Goal: Find specific page/section: Find specific page/section

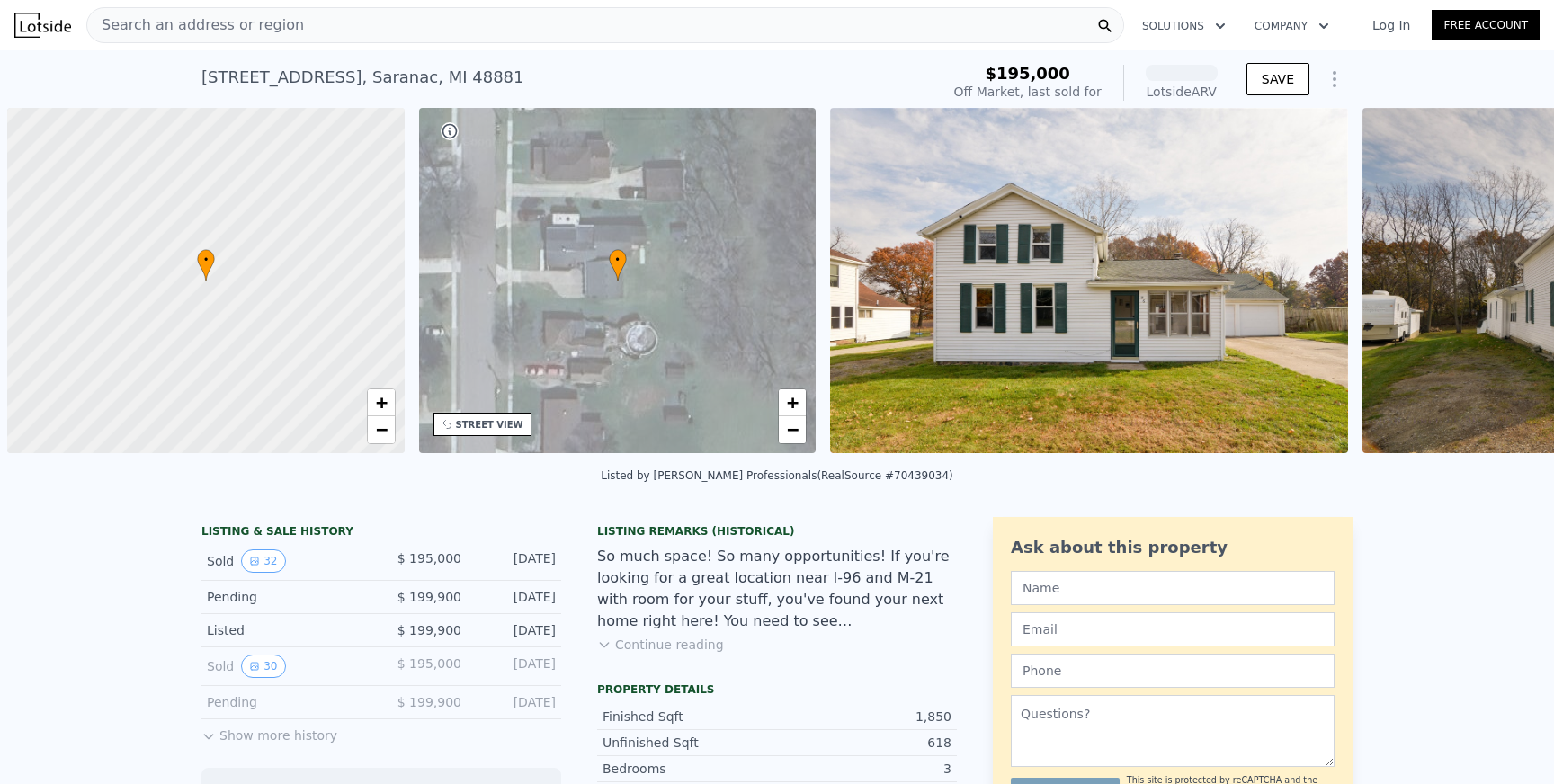
scroll to position [0, 8]
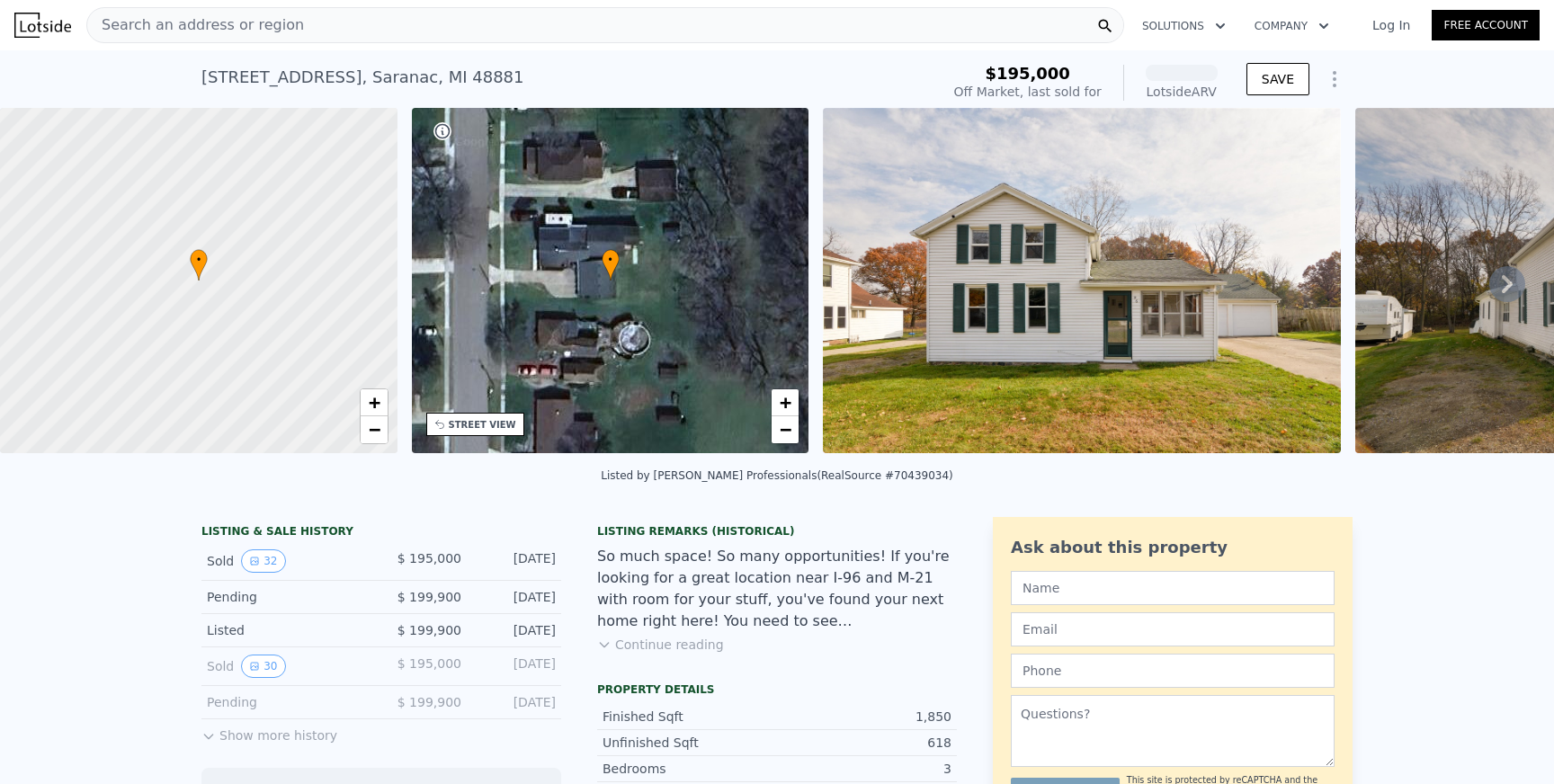
click at [311, 28] on div "Search an address or region" at bounding box center [604, 26] width 1038 height 36
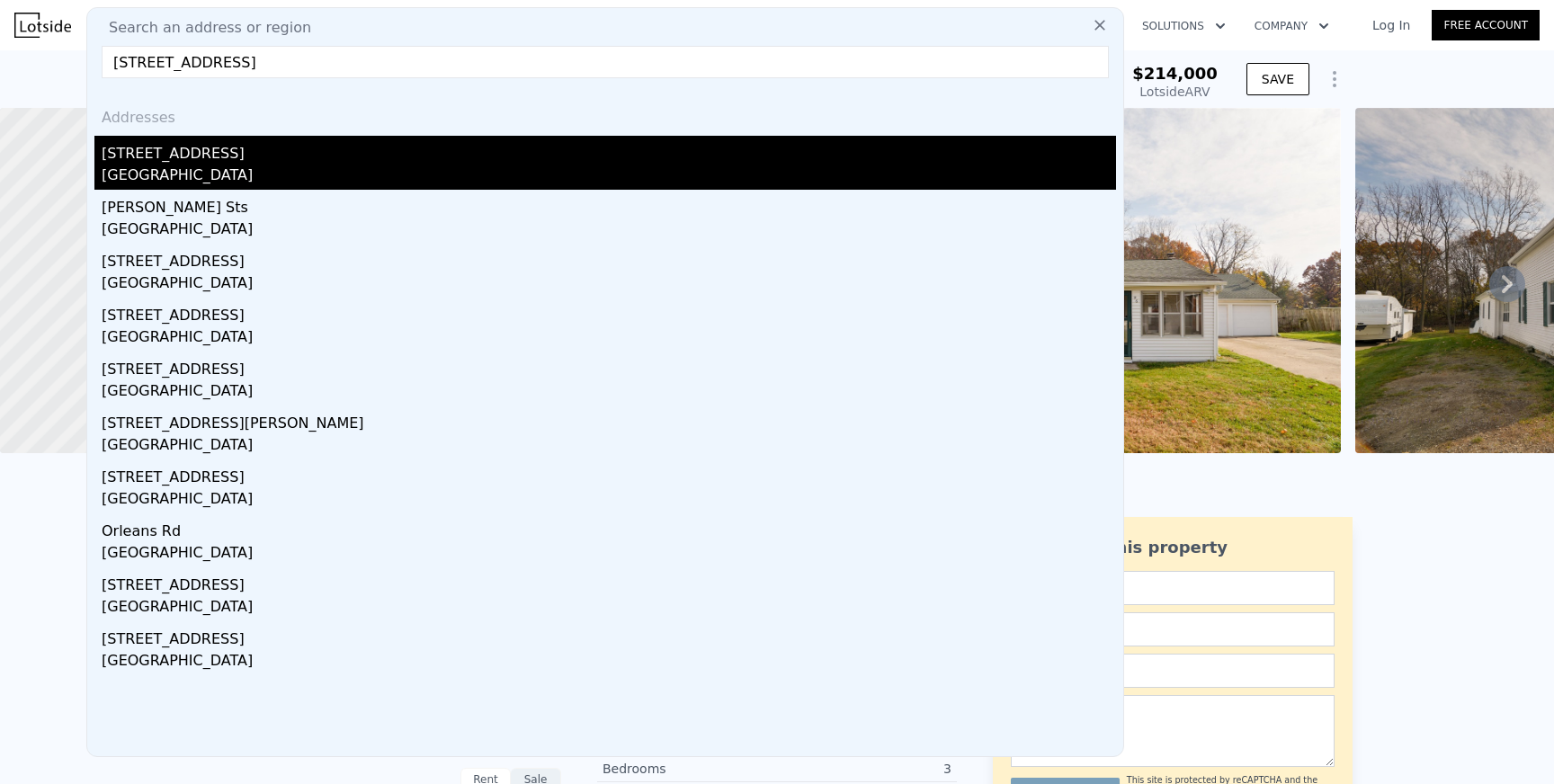
type input "8041 Drake St Orleans, MI 48865"
click at [195, 185] on div "Ionia County, MI 48865" at bounding box center [608, 177] width 1015 height 25
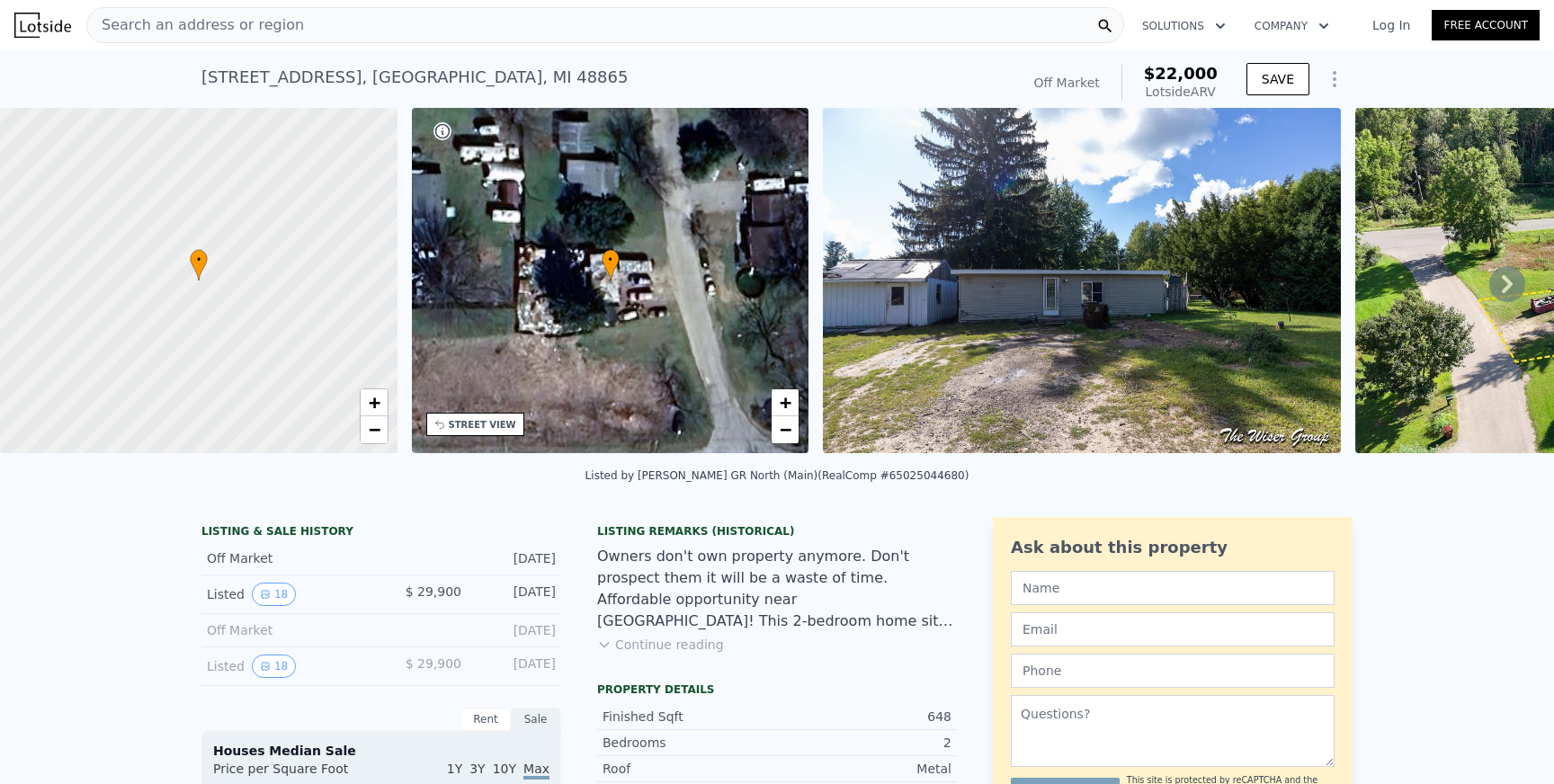
click at [1112, 318] on img at bounding box center [1083, 280] width 518 height 345
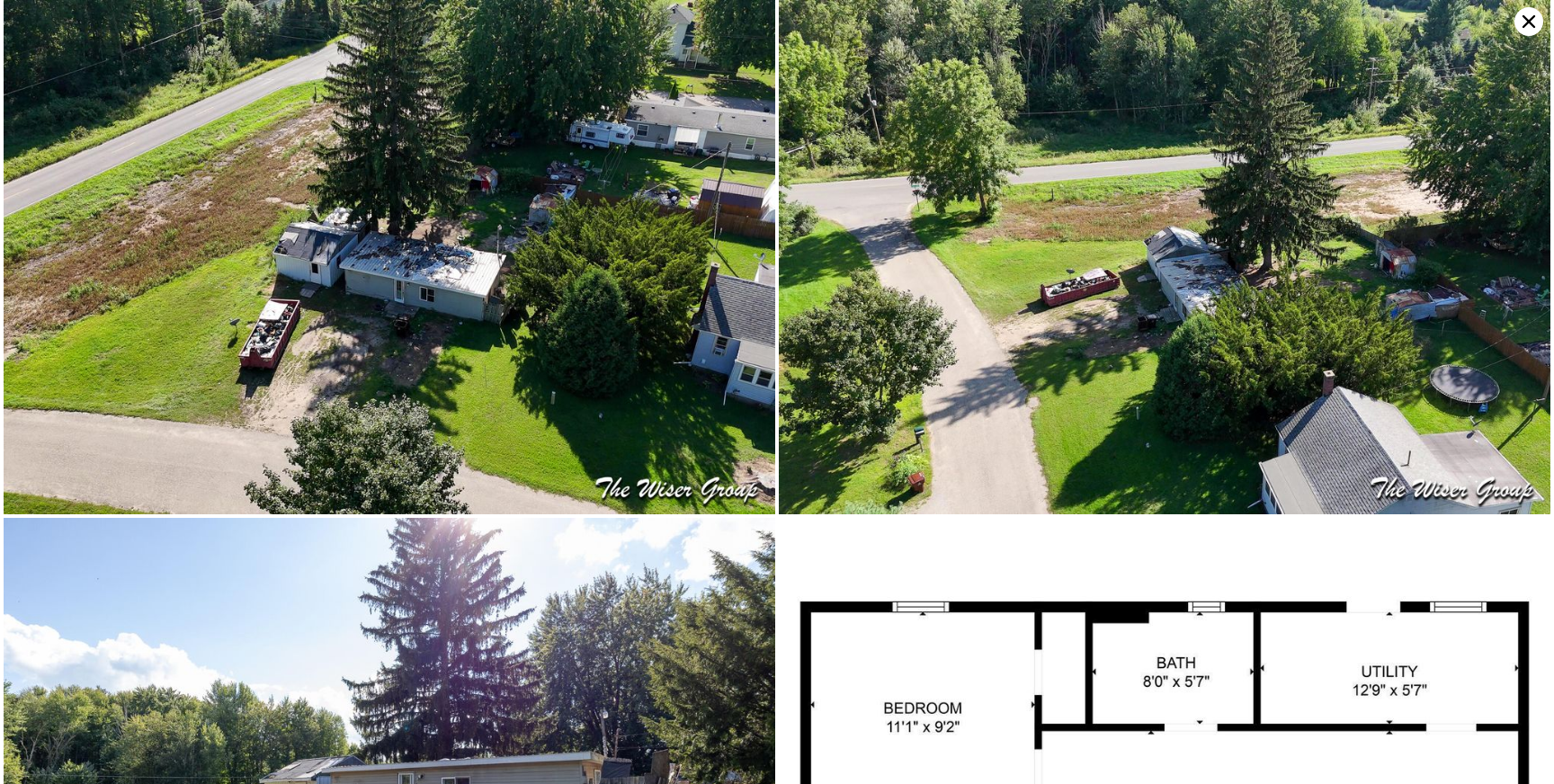
scroll to position [3940, 0]
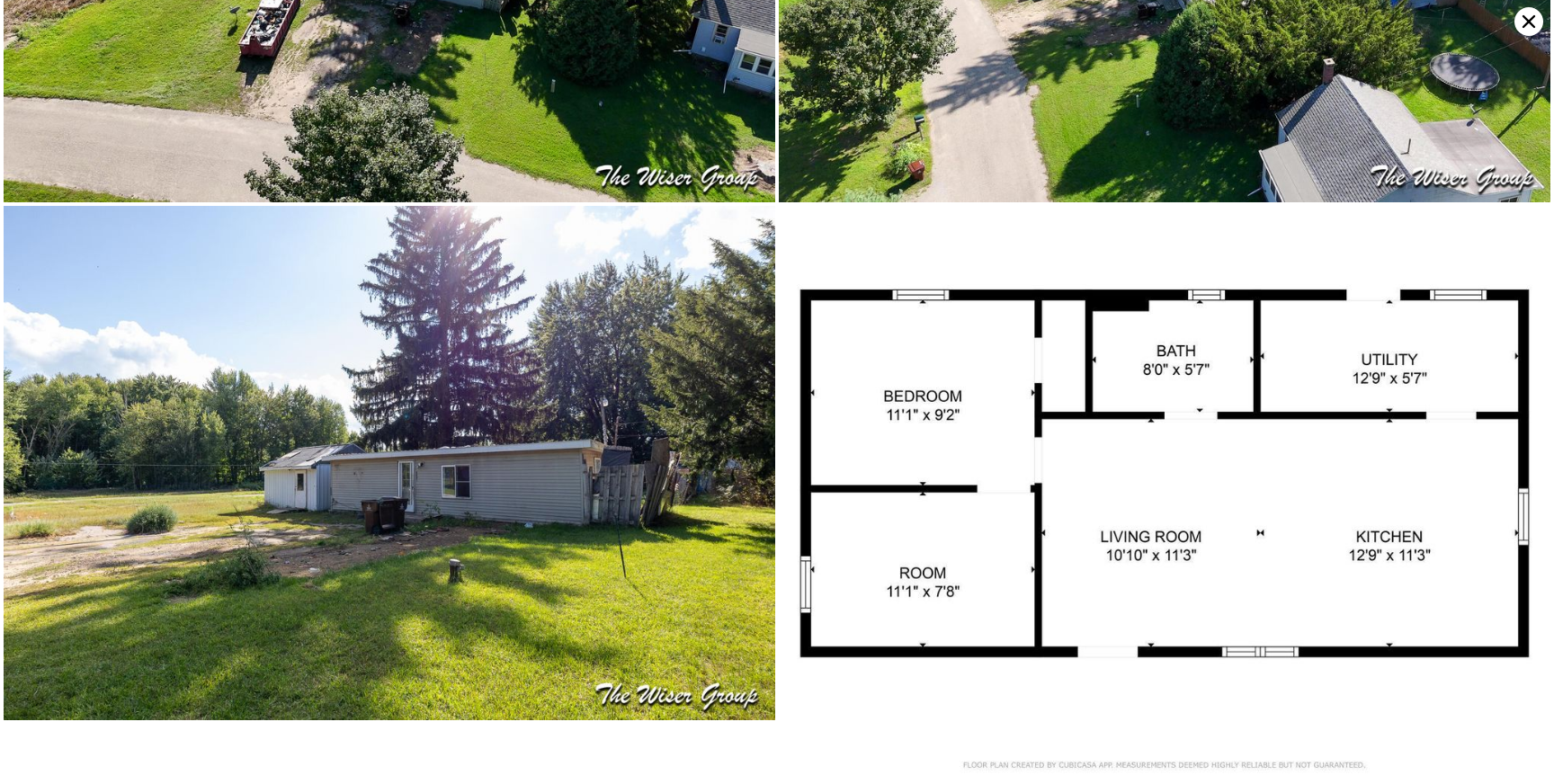
click at [1521, 25] on icon at bounding box center [1529, 22] width 29 height 29
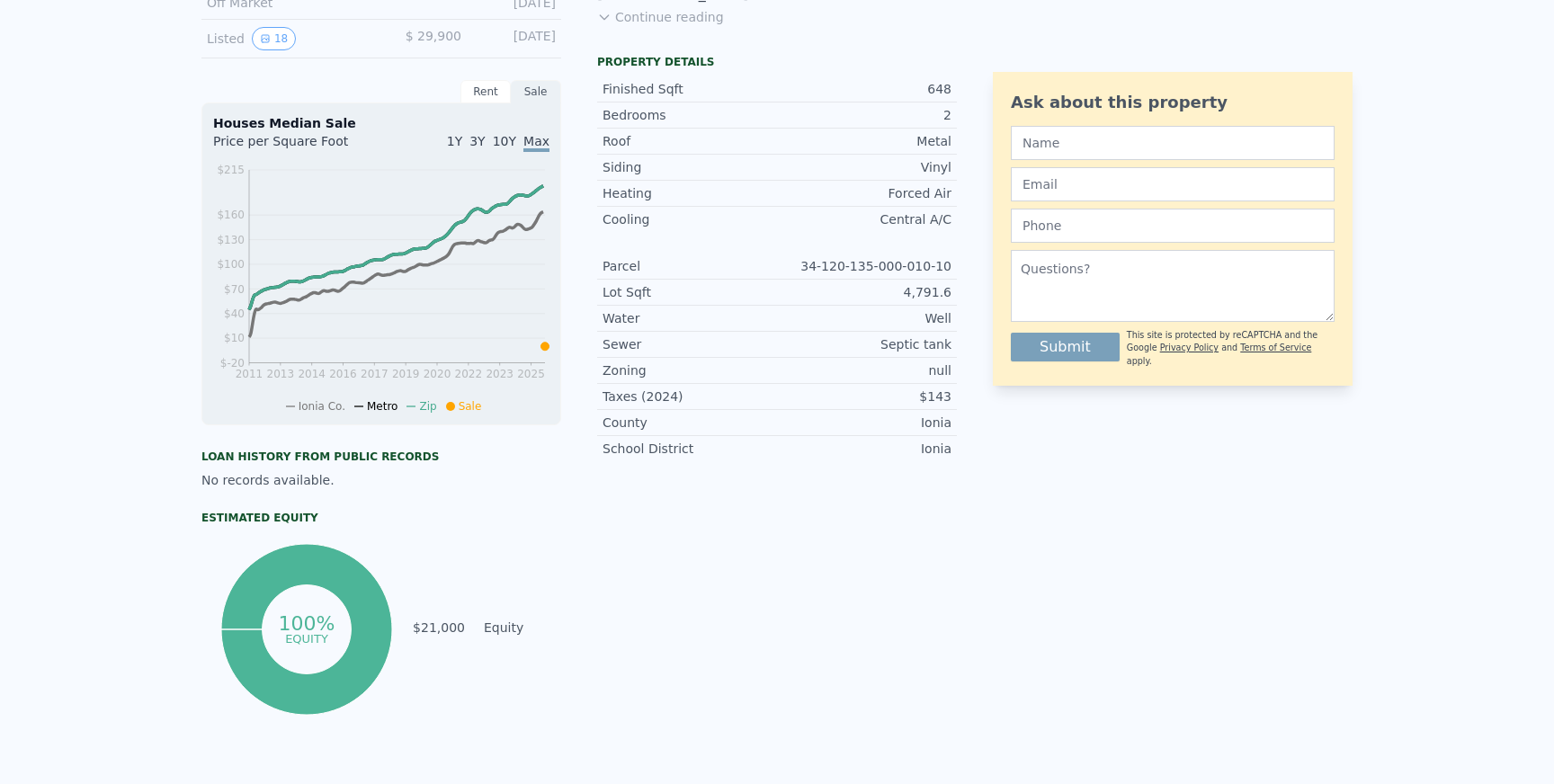
scroll to position [0, 0]
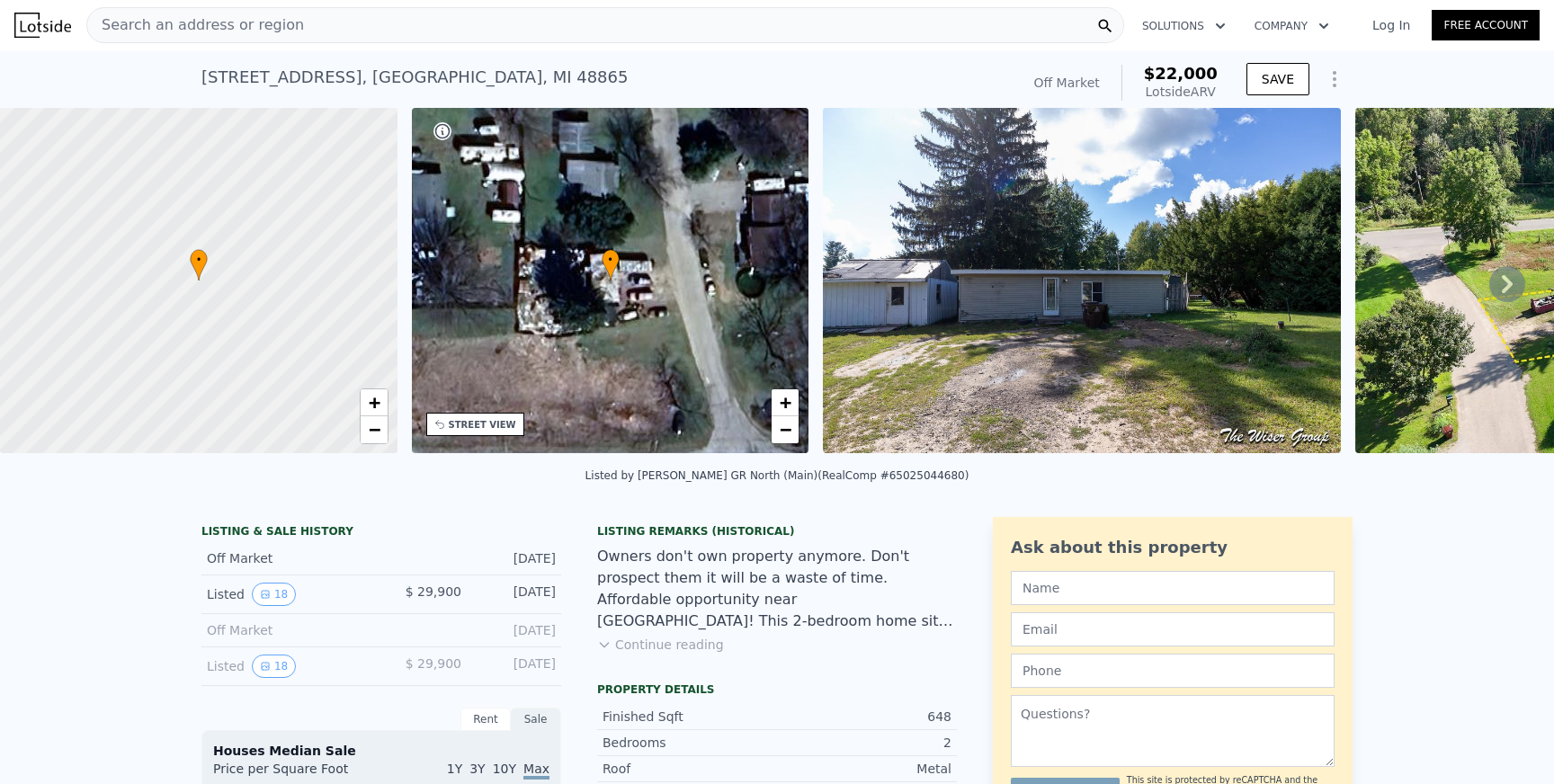
click at [224, 25] on span "Search an address or region" at bounding box center [195, 25] width 217 height 22
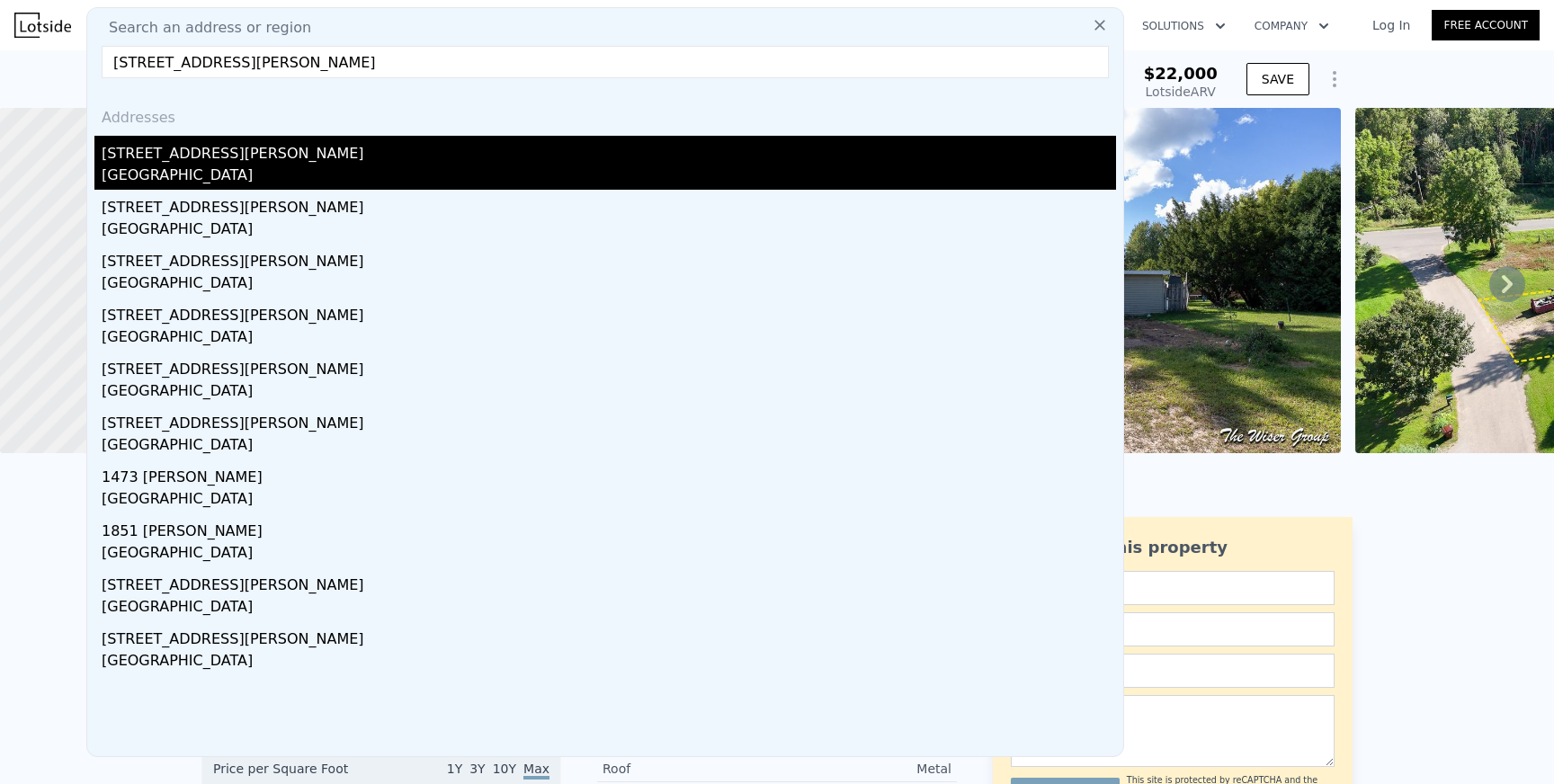
type input "1397 Youngs Rd Orleans, MI 48865"
click at [191, 158] on div "1397 Youngs Road" at bounding box center [608, 150] width 1015 height 29
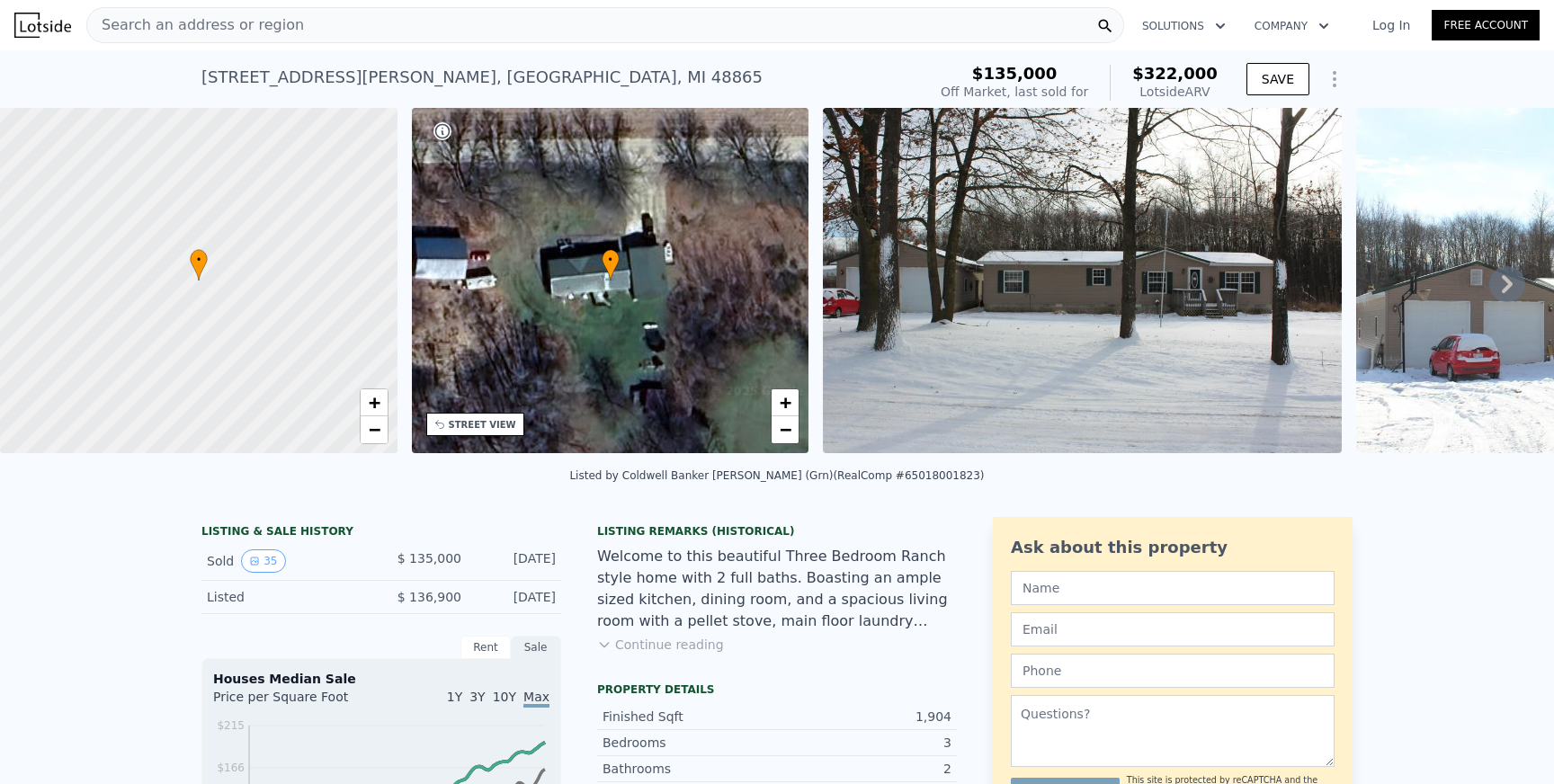
click at [1519, 275] on icon at bounding box center [1508, 284] width 36 height 36
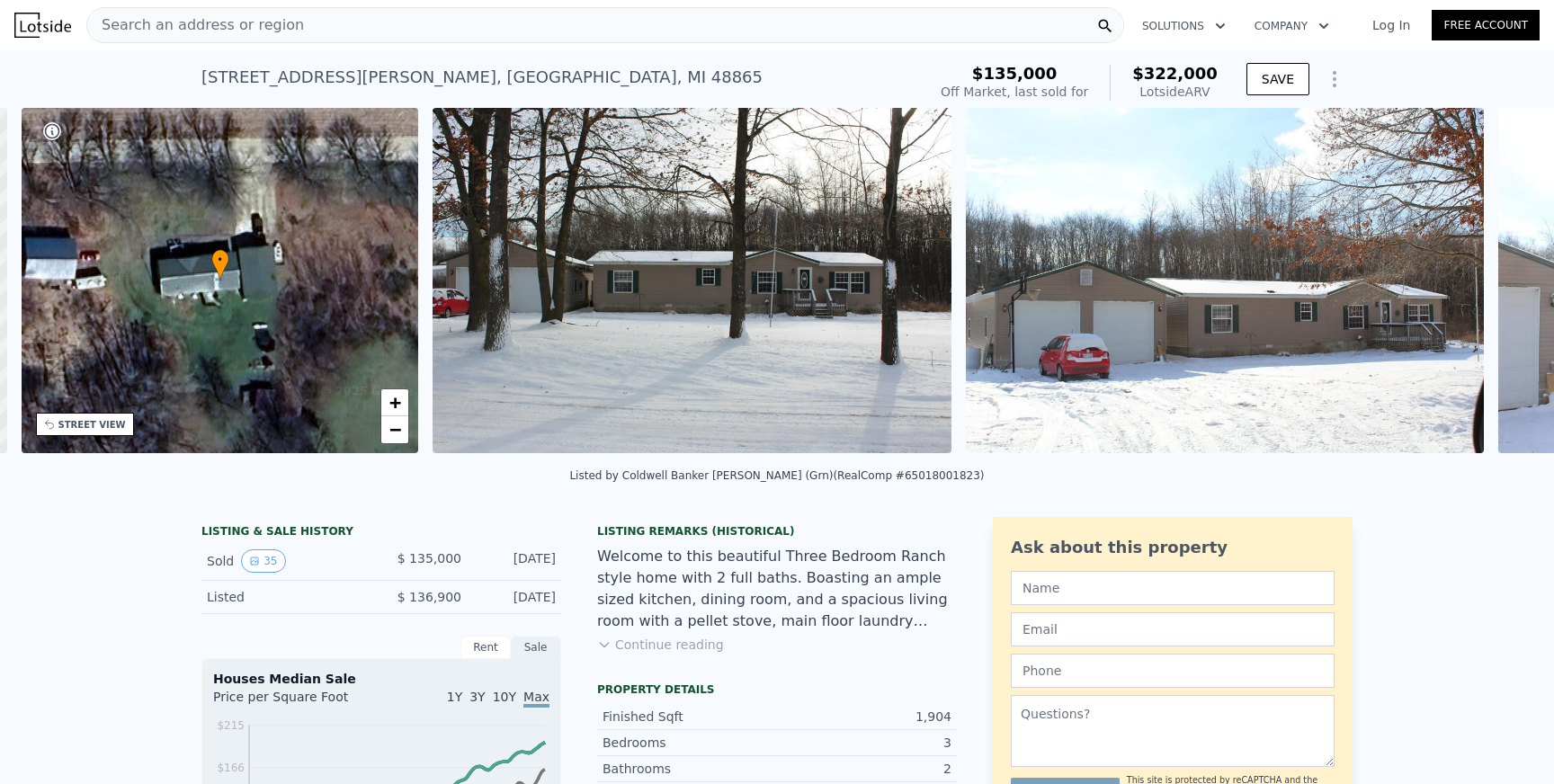
scroll to position [0, 418]
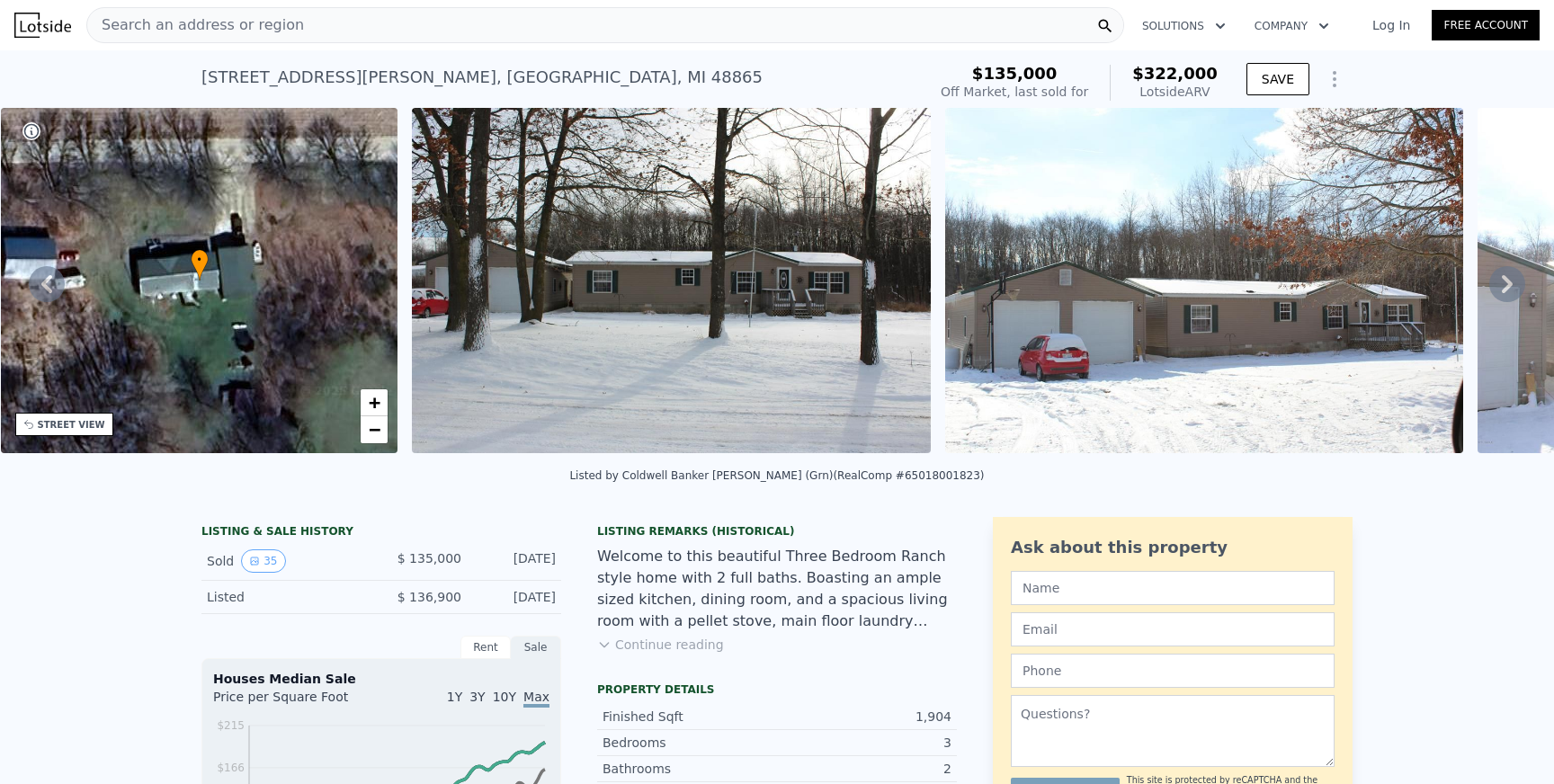
click at [1511, 280] on icon at bounding box center [1507, 284] width 11 height 18
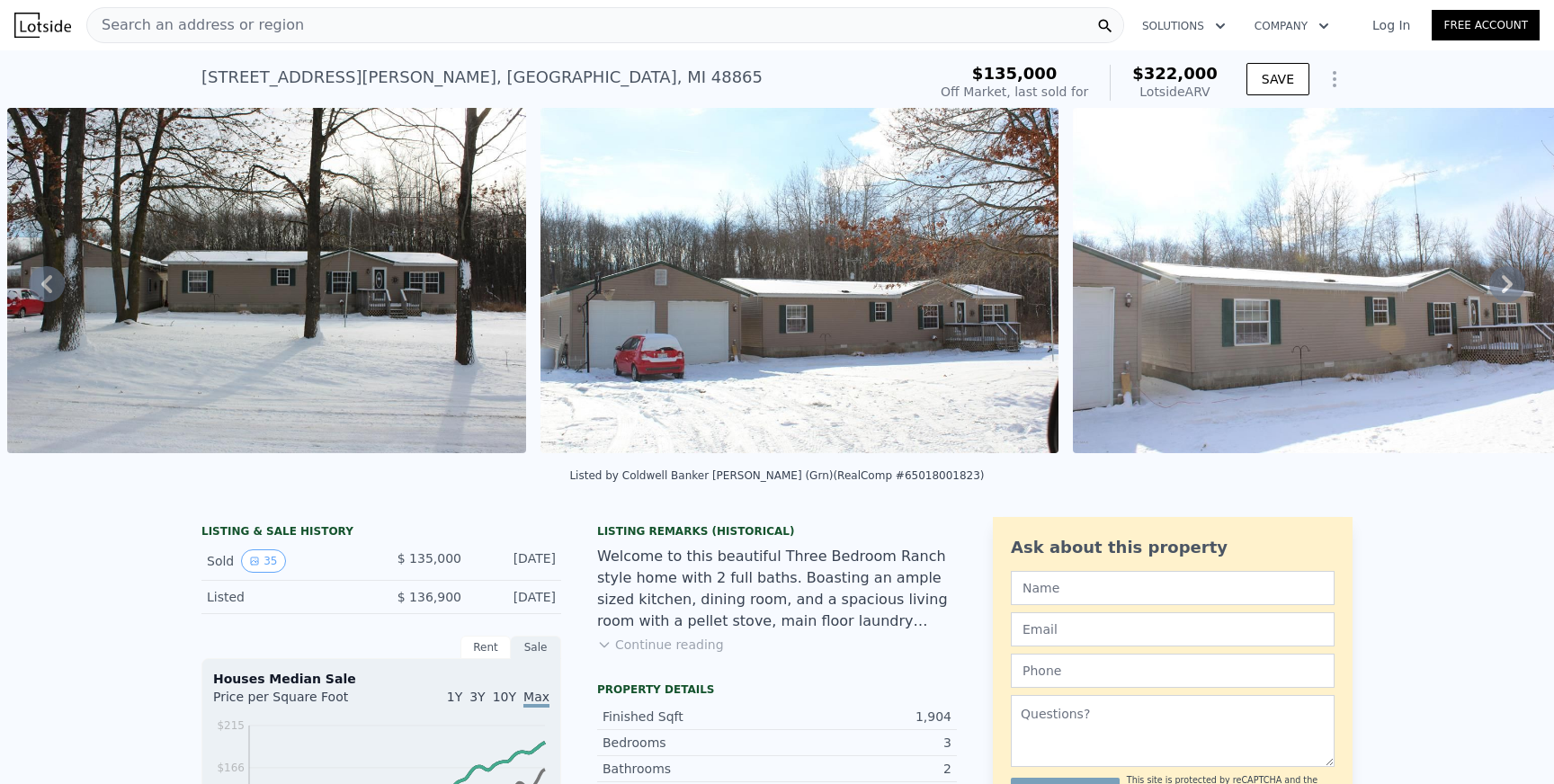
click at [1499, 282] on icon at bounding box center [1508, 284] width 36 height 36
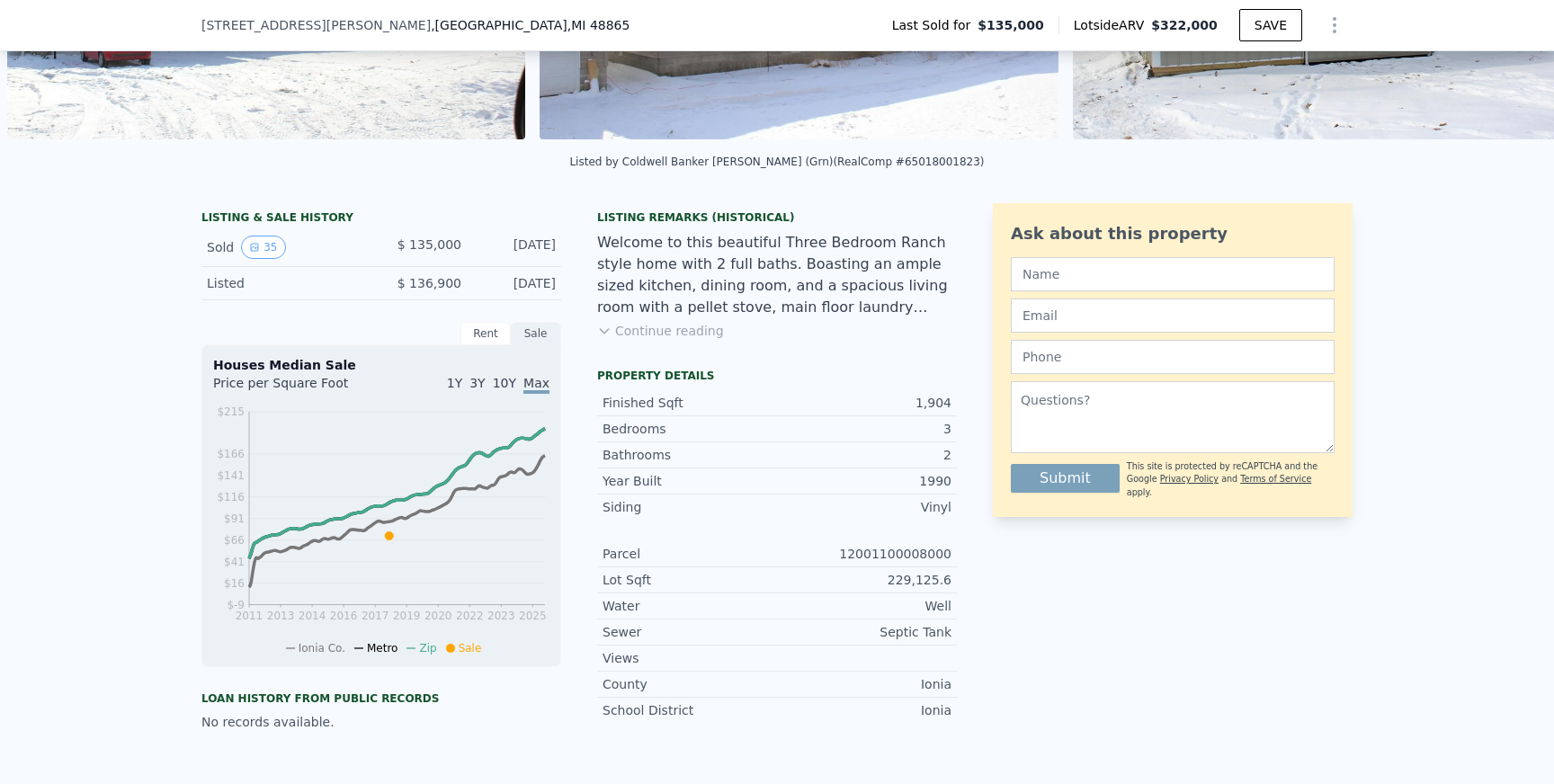
scroll to position [0, 0]
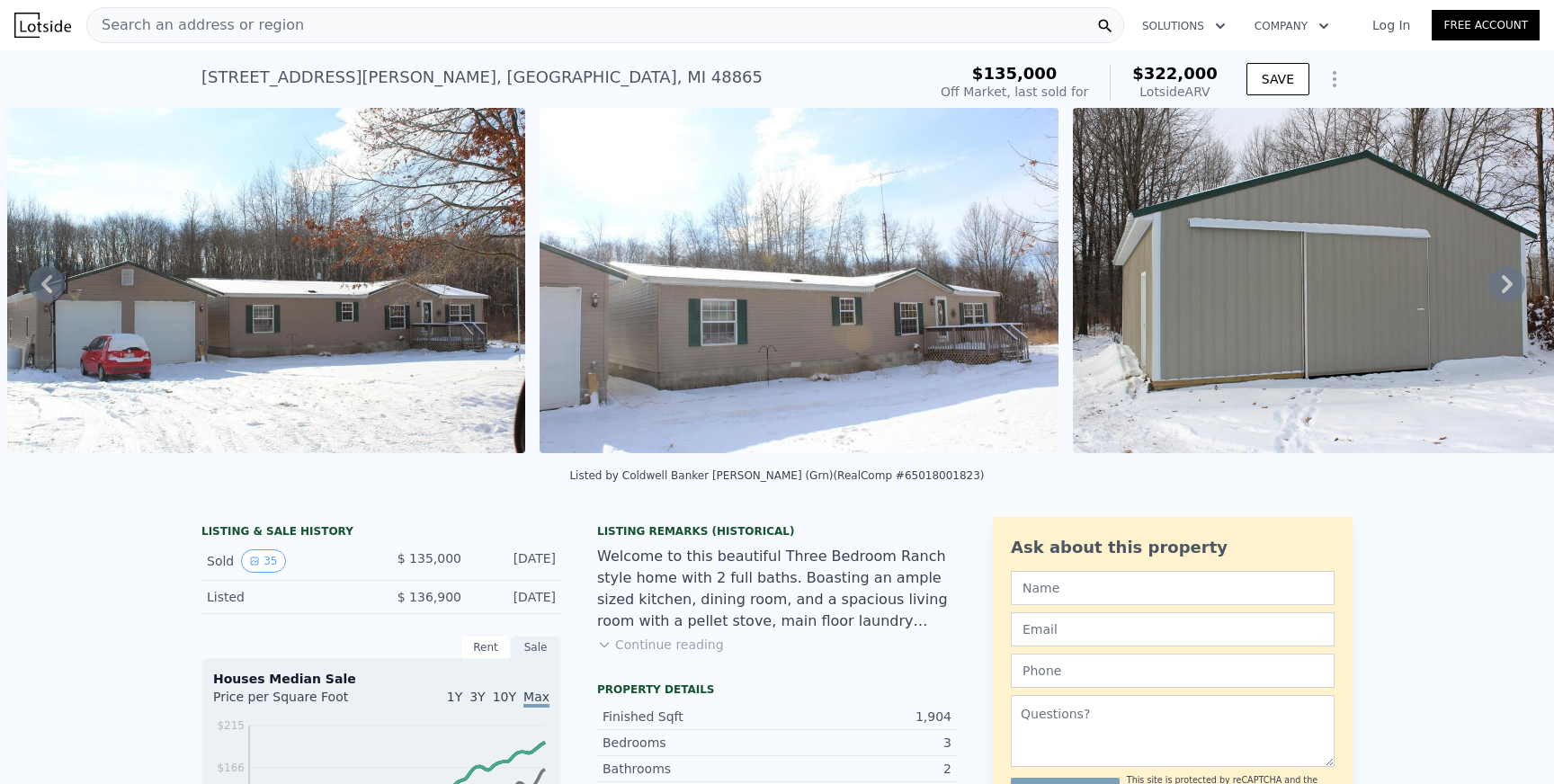
click at [1505, 277] on icon at bounding box center [1507, 284] width 11 height 18
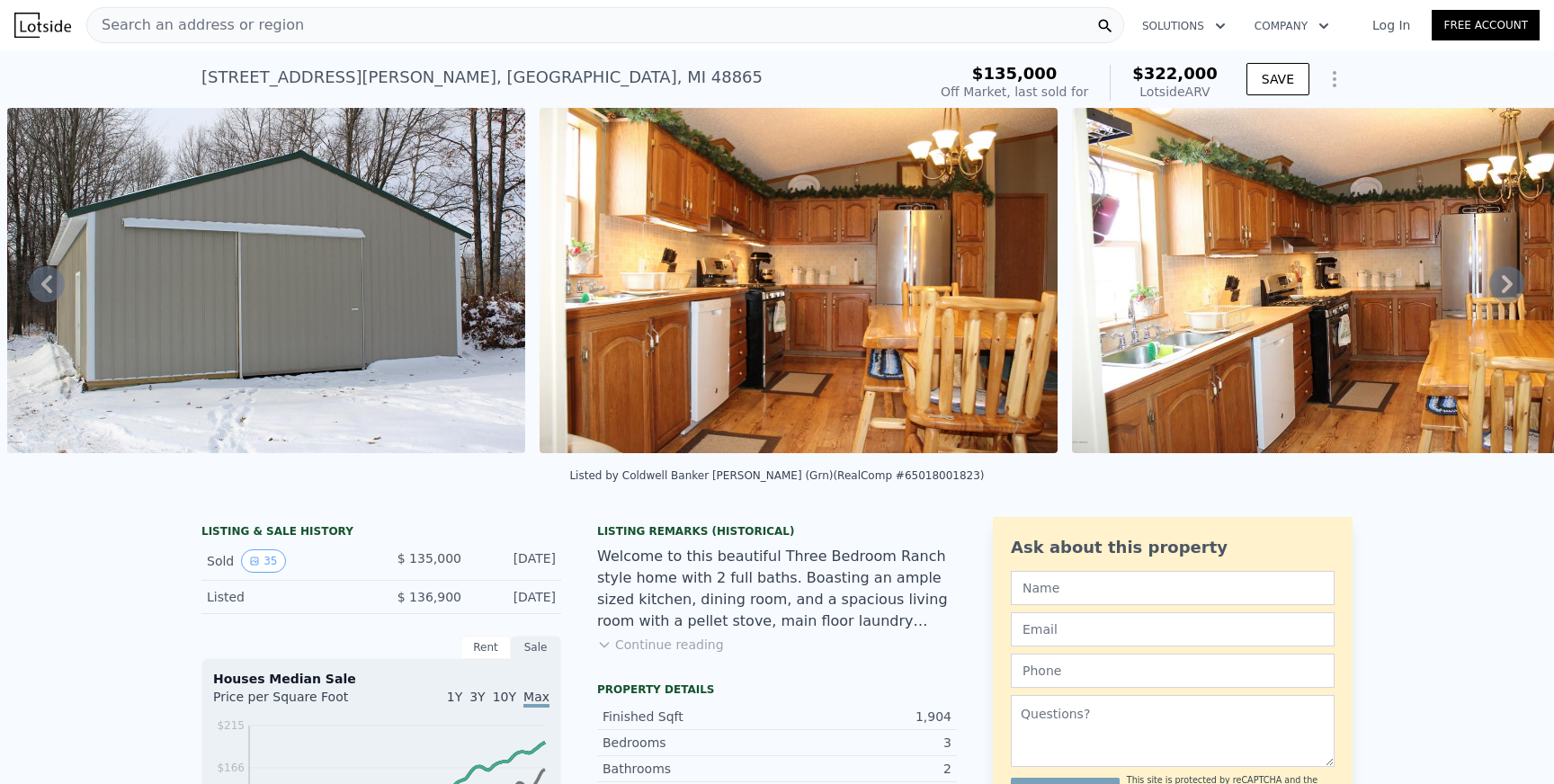
click at [1506, 278] on icon at bounding box center [1507, 284] width 11 height 18
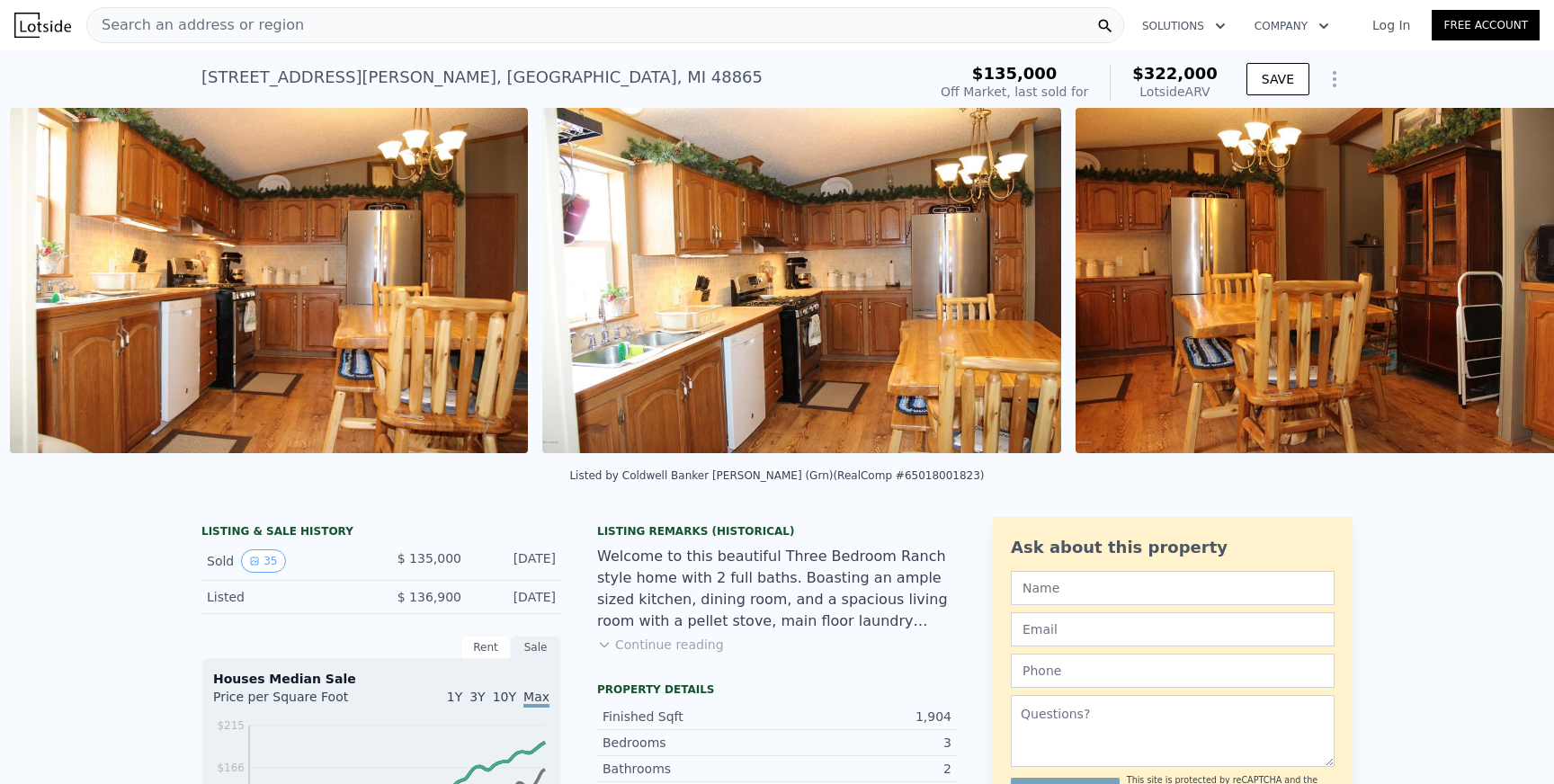
scroll to position [0, 2955]
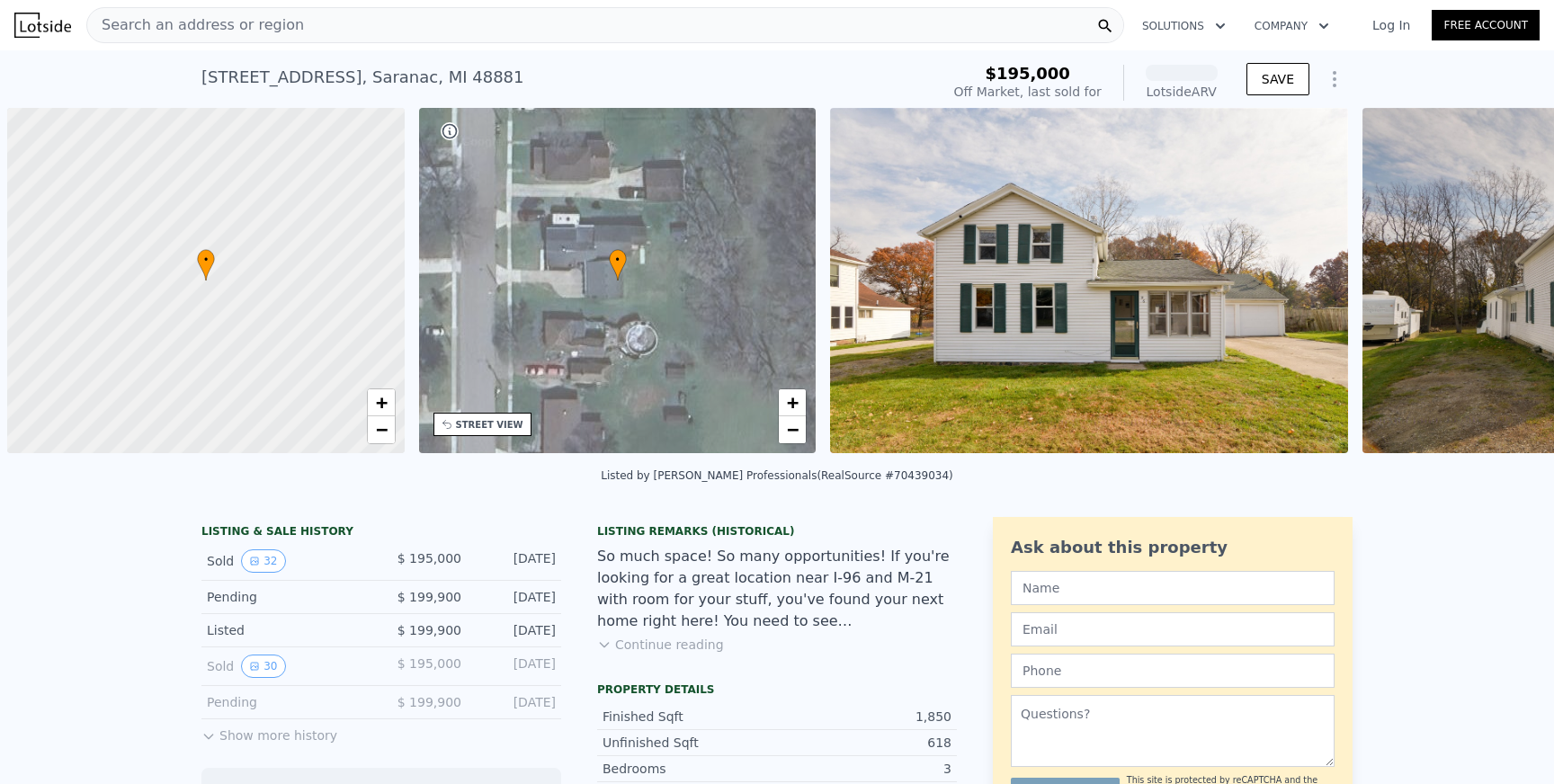
scroll to position [0, 8]
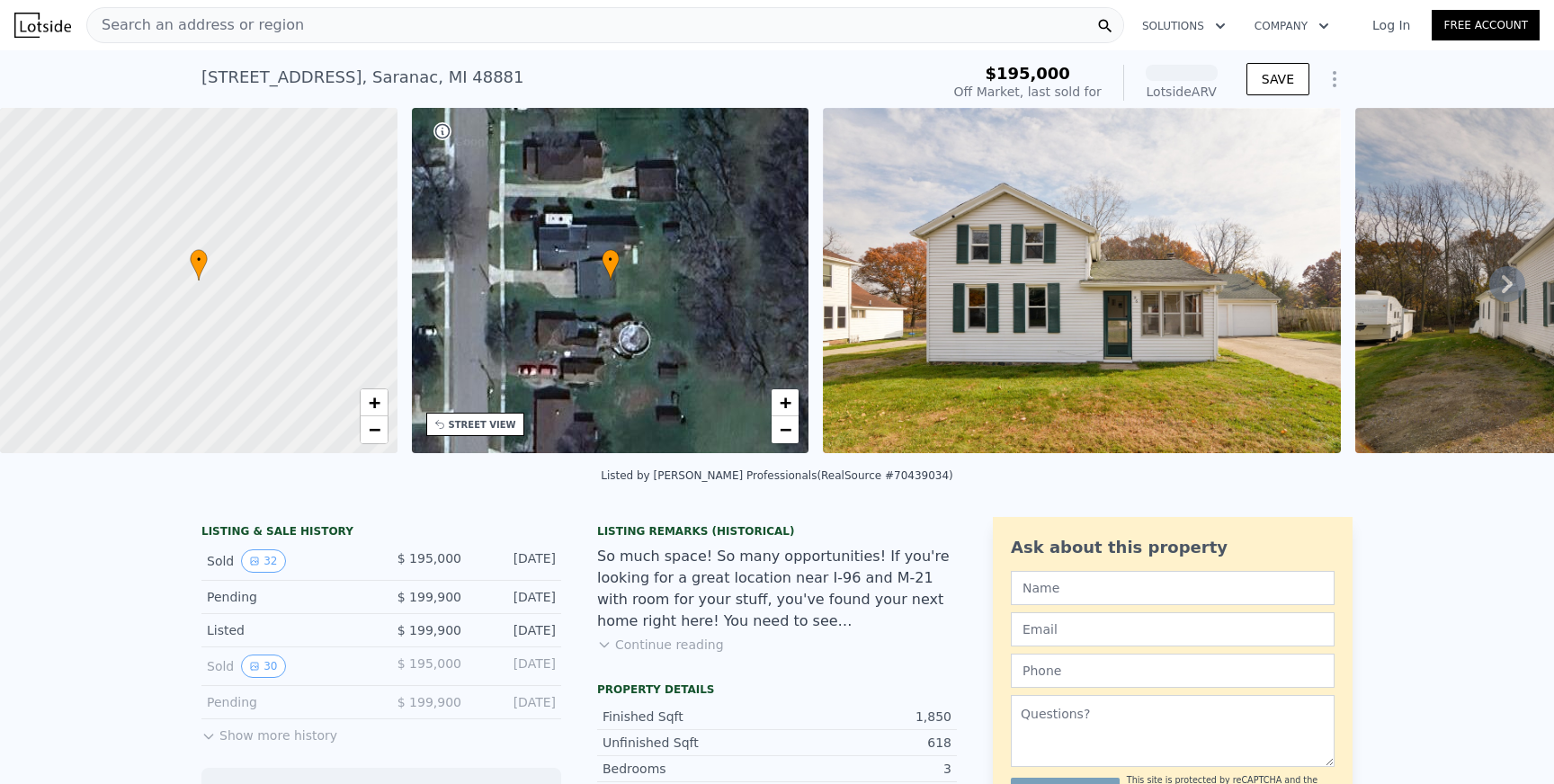
click at [372, 31] on div "Search an address or region" at bounding box center [604, 26] width 1038 height 36
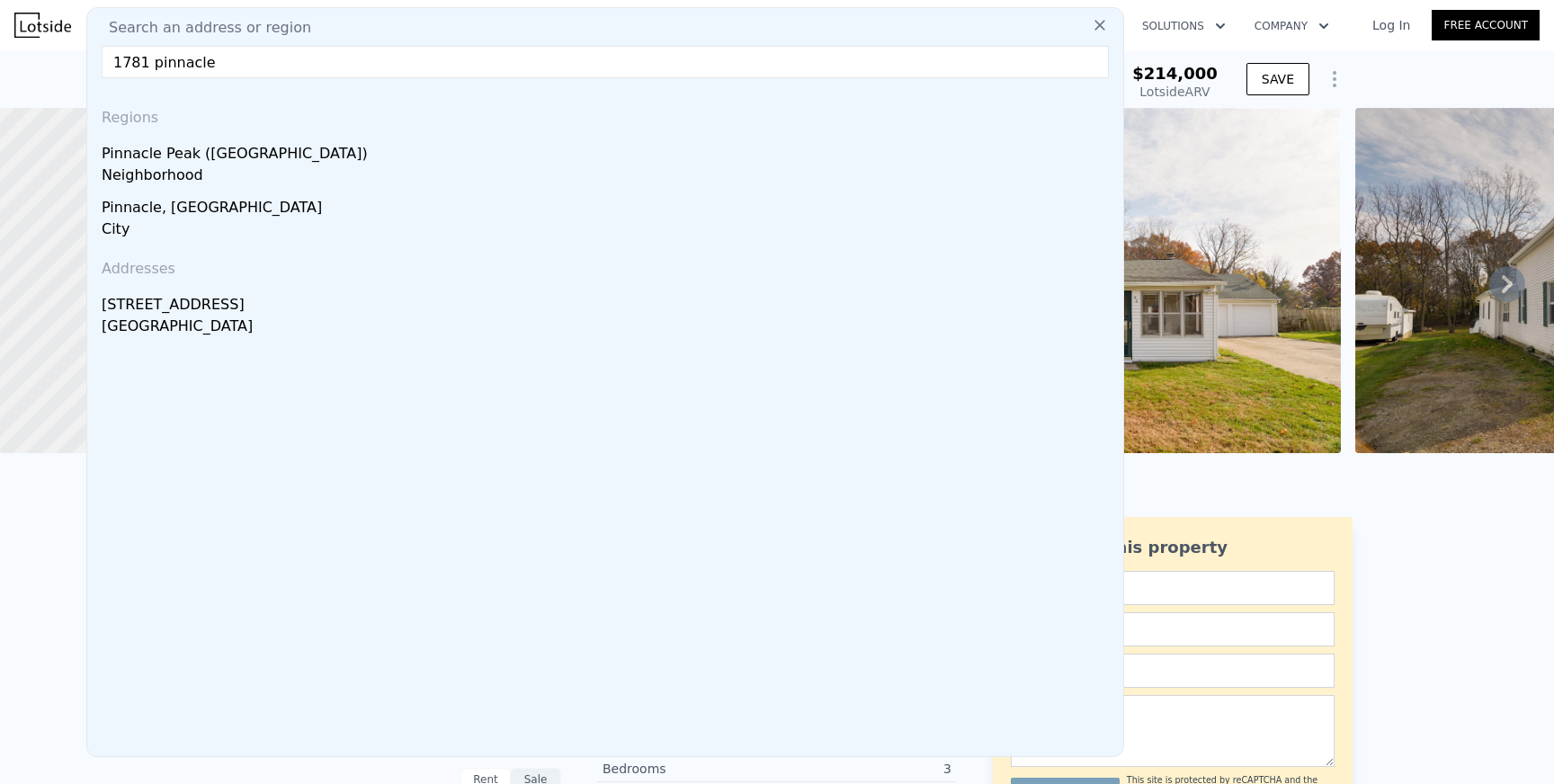
click at [144, 65] on input "1781 pinnacle" at bounding box center [604, 62] width 1007 height 33
click at [382, 61] on input "1781 pinnacle" at bounding box center [604, 62] width 1007 height 33
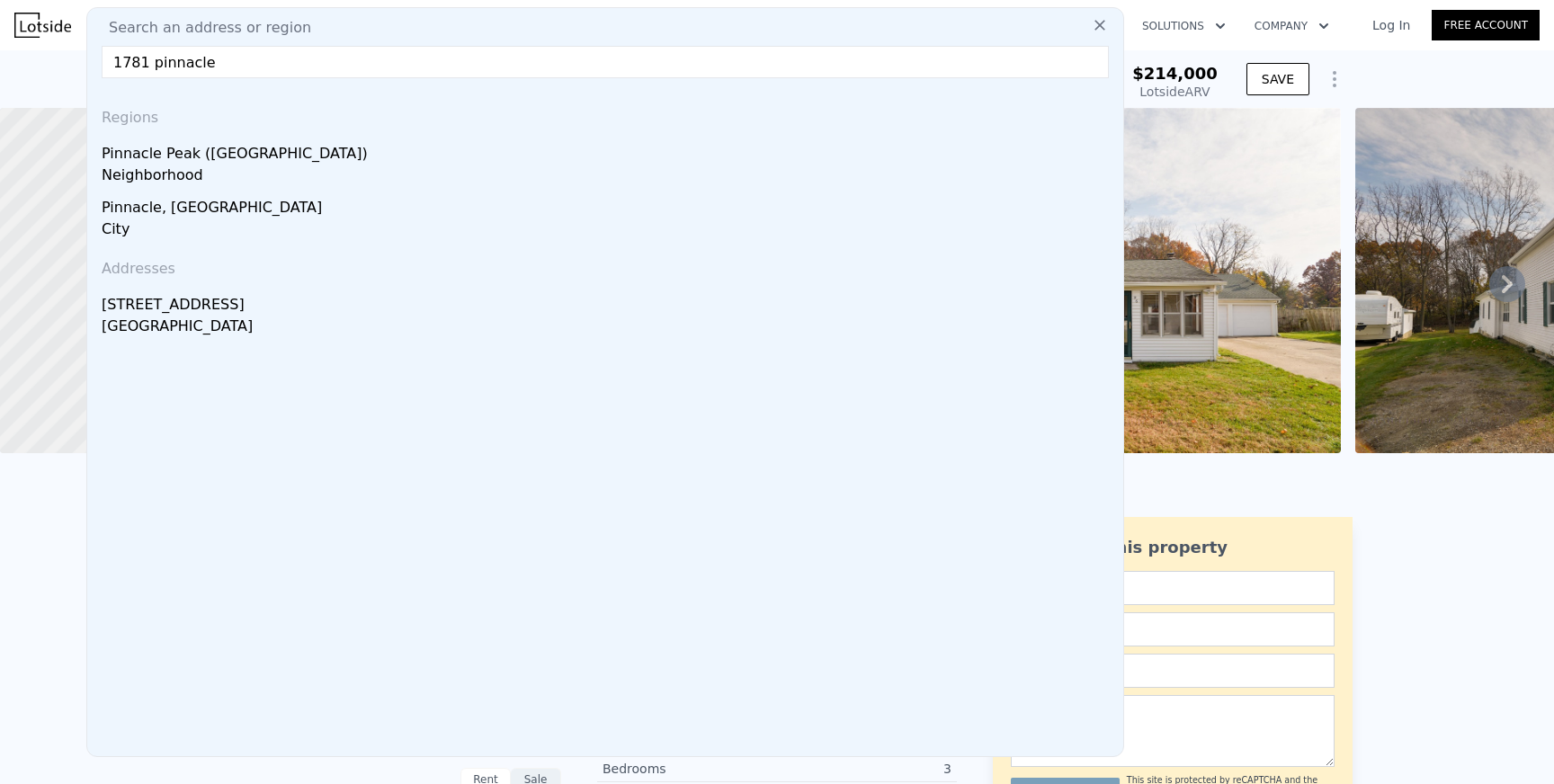
click at [382, 61] on input "1781 pinnacle" at bounding box center [604, 62] width 1007 height 33
paste input "Pinnacle Dr SW, Wyoming, MI 49519"
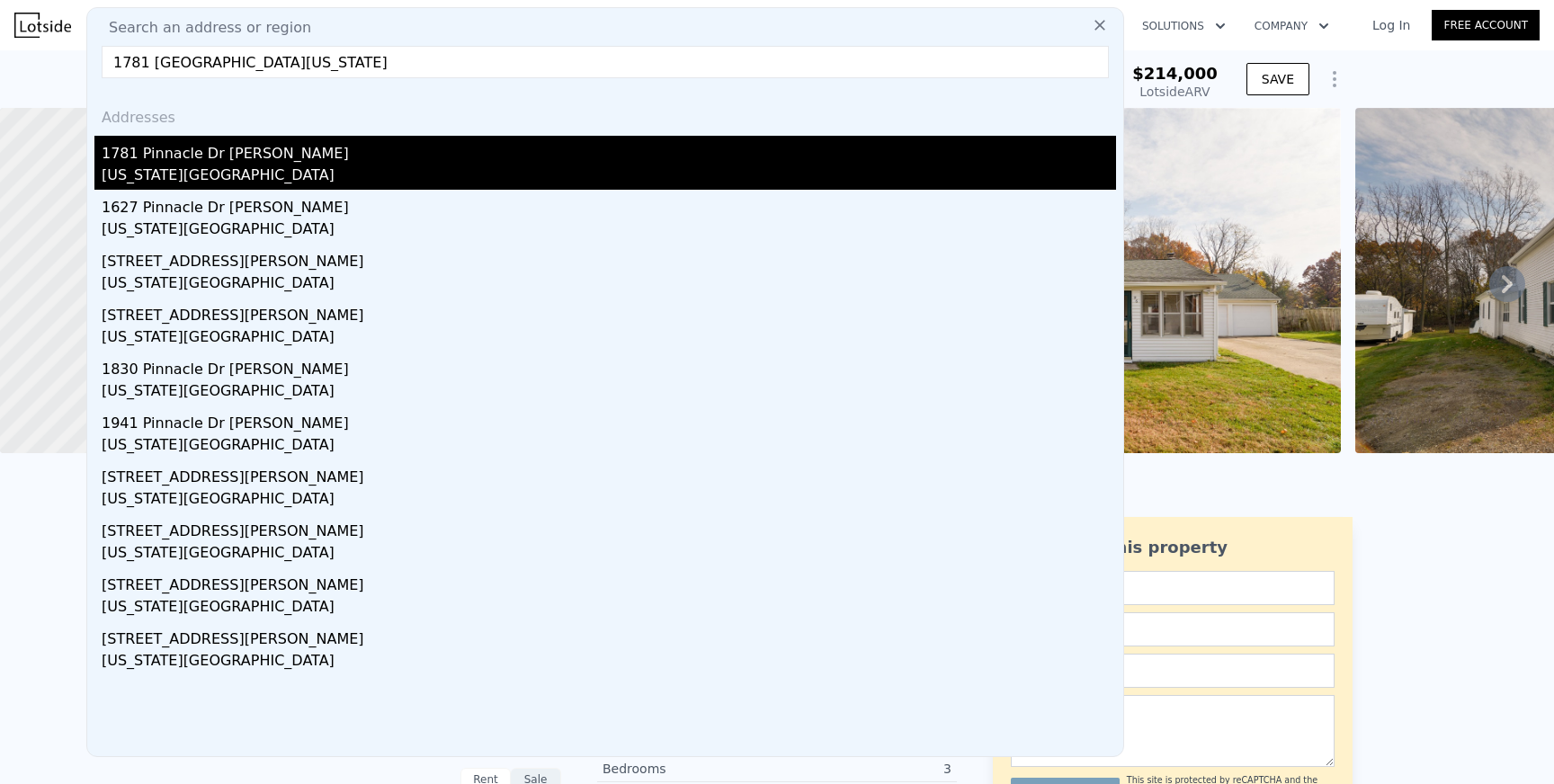
type input "1781 Pinnacle Dr SW, Wyoming, MI 49519"
click at [298, 174] on div "Wyoming, MI 49519" at bounding box center [608, 177] width 1015 height 25
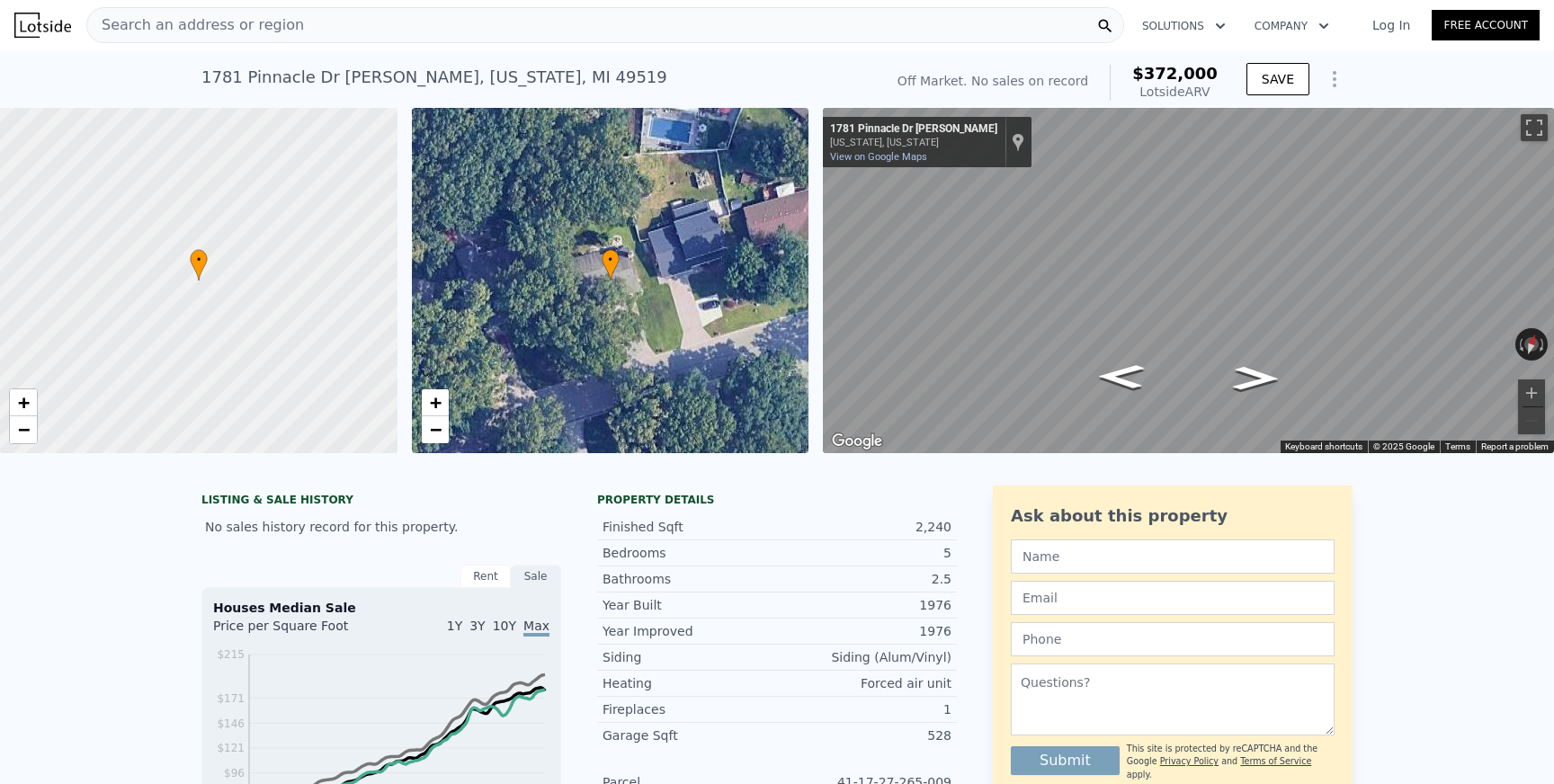
click at [1410, 448] on span "© 2025 Google" at bounding box center [1404, 446] width 61 height 10
click at [1377, 445] on span "© 2025 Google" at bounding box center [1404, 446] width 61 height 10
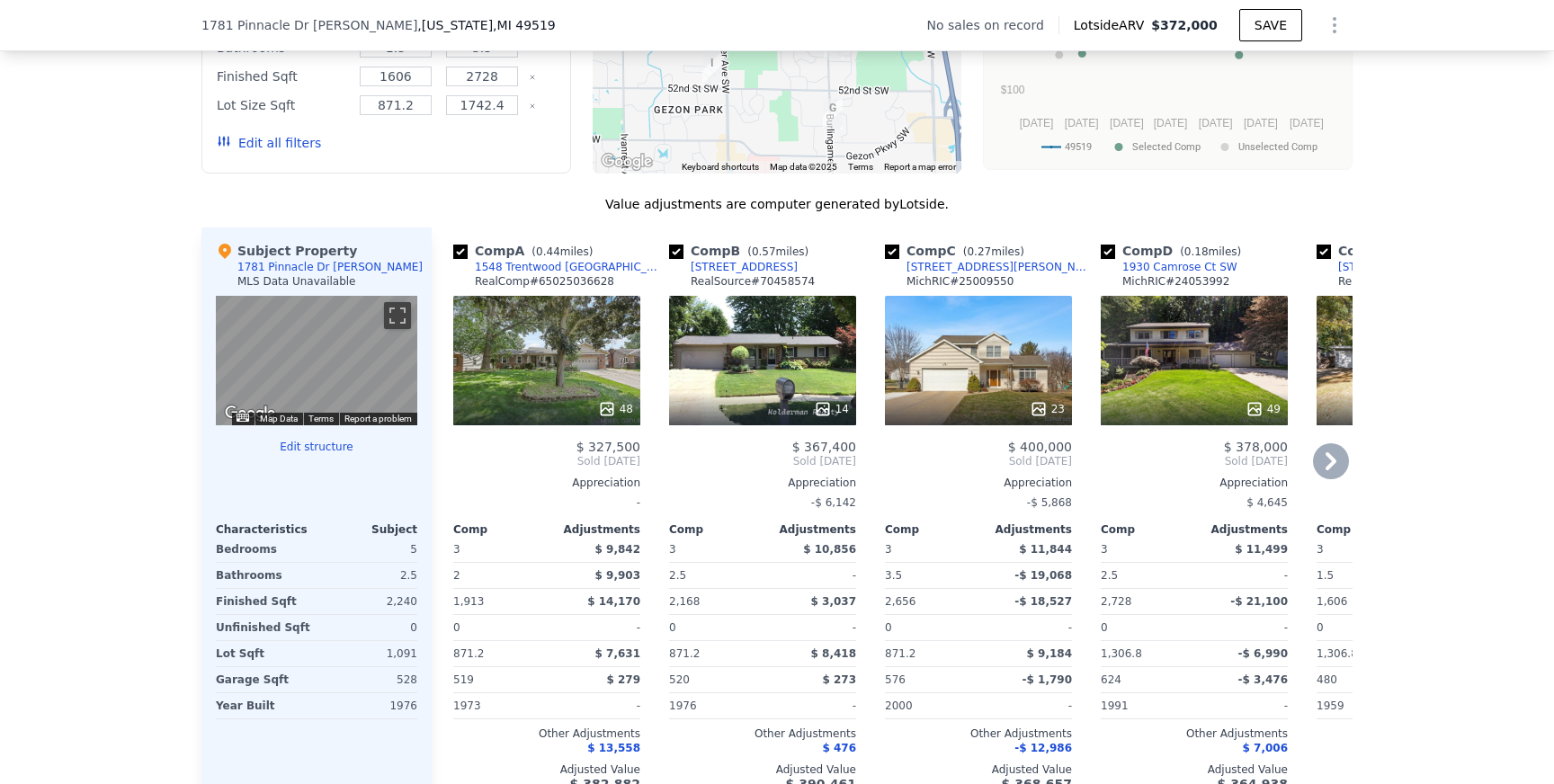
click at [1335, 454] on icon at bounding box center [1331, 462] width 36 height 36
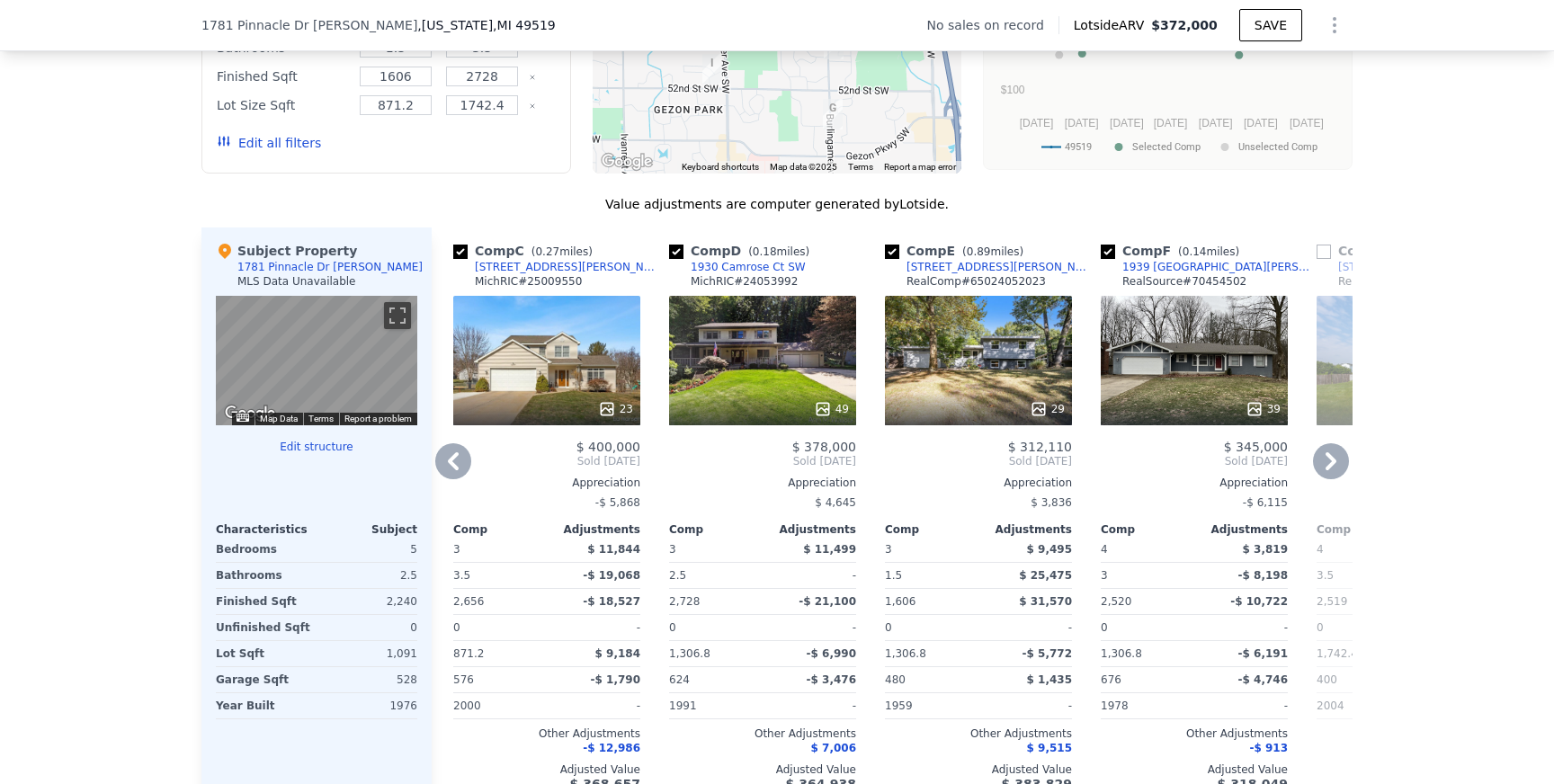
click at [1334, 468] on icon at bounding box center [1331, 462] width 36 height 36
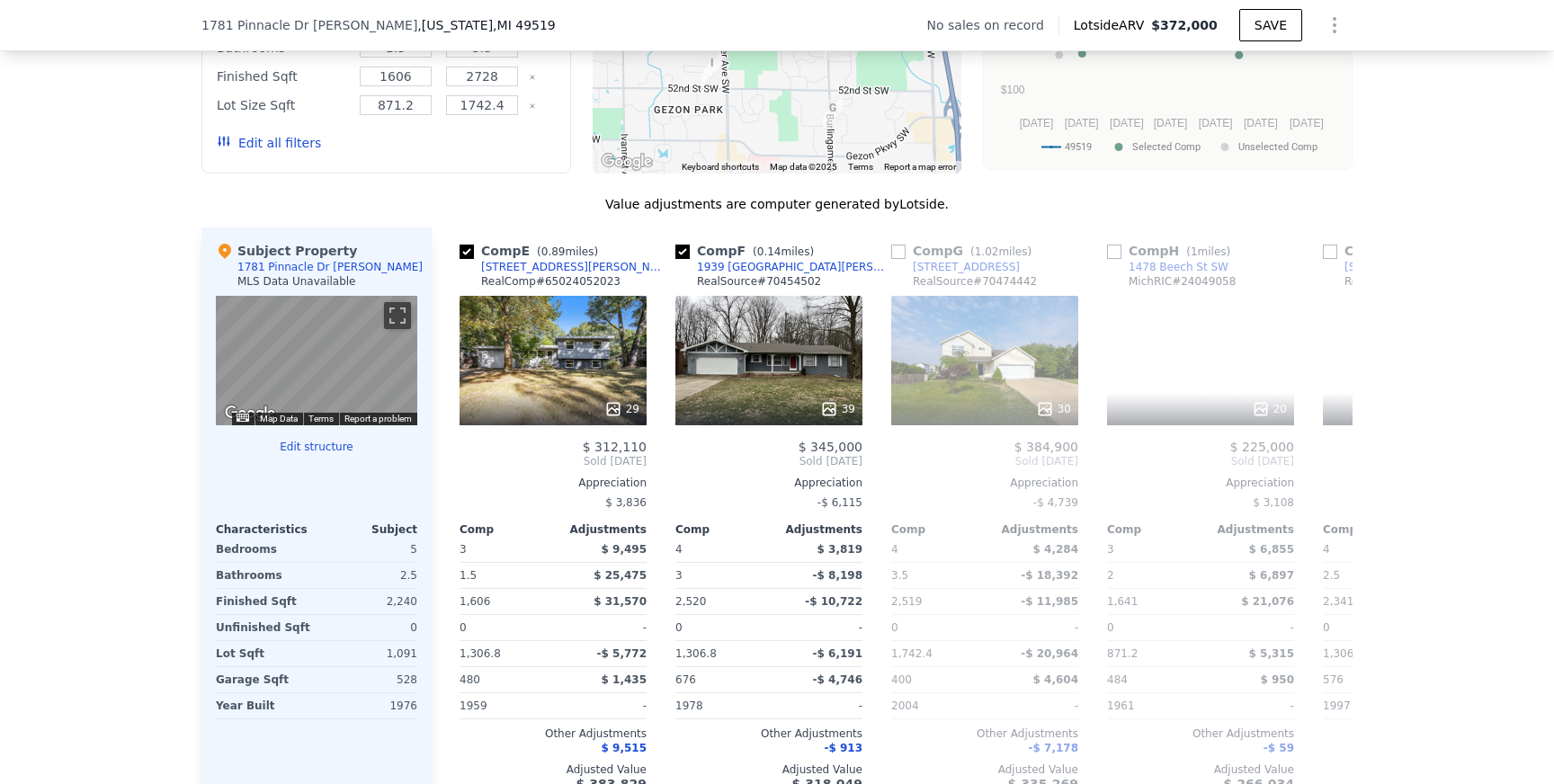
scroll to position [0, 864]
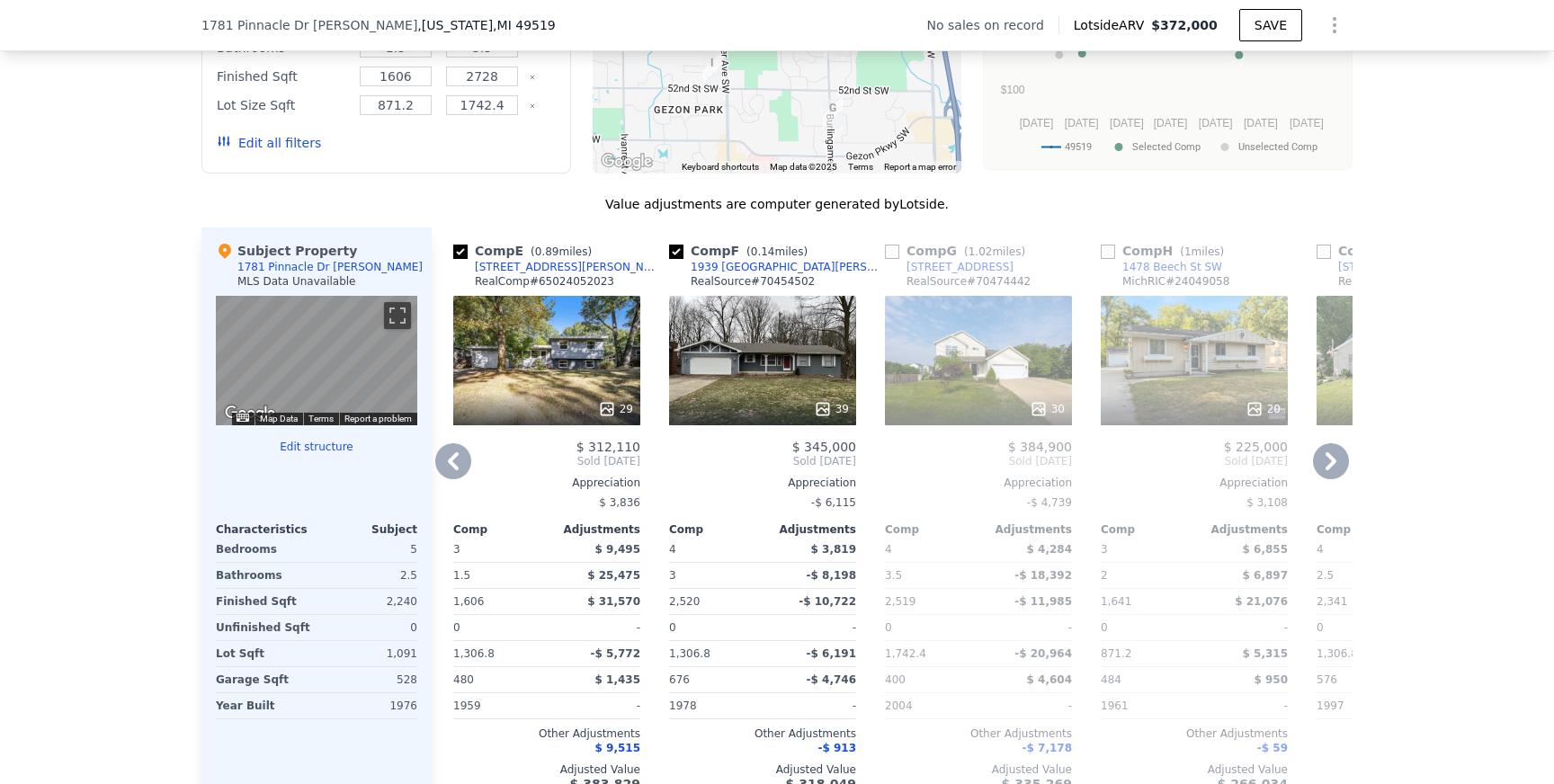
click at [1334, 467] on icon at bounding box center [1331, 462] width 36 height 36
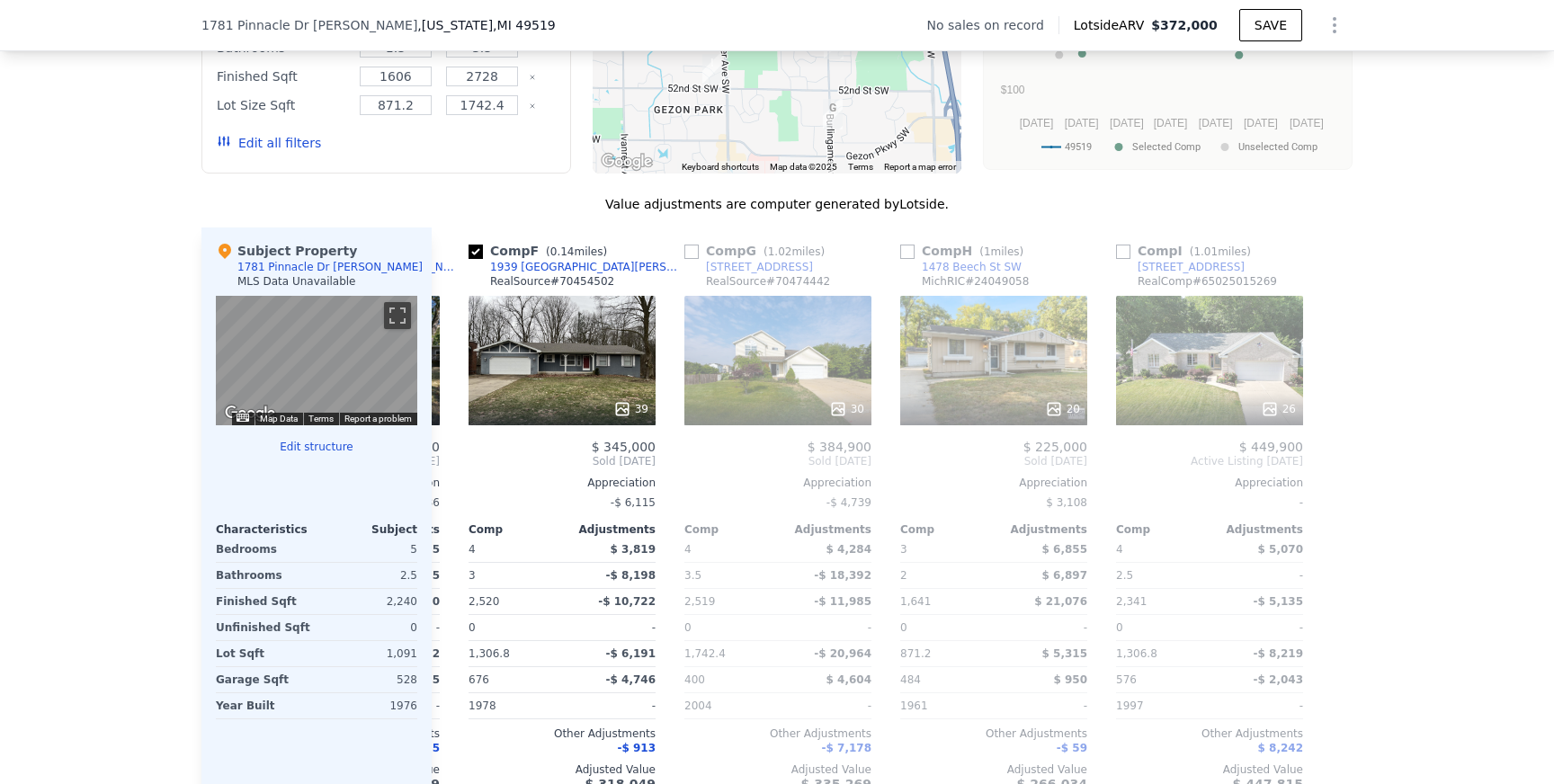
scroll to position [0, 1065]
click at [449, 455] on icon at bounding box center [453, 462] width 36 height 36
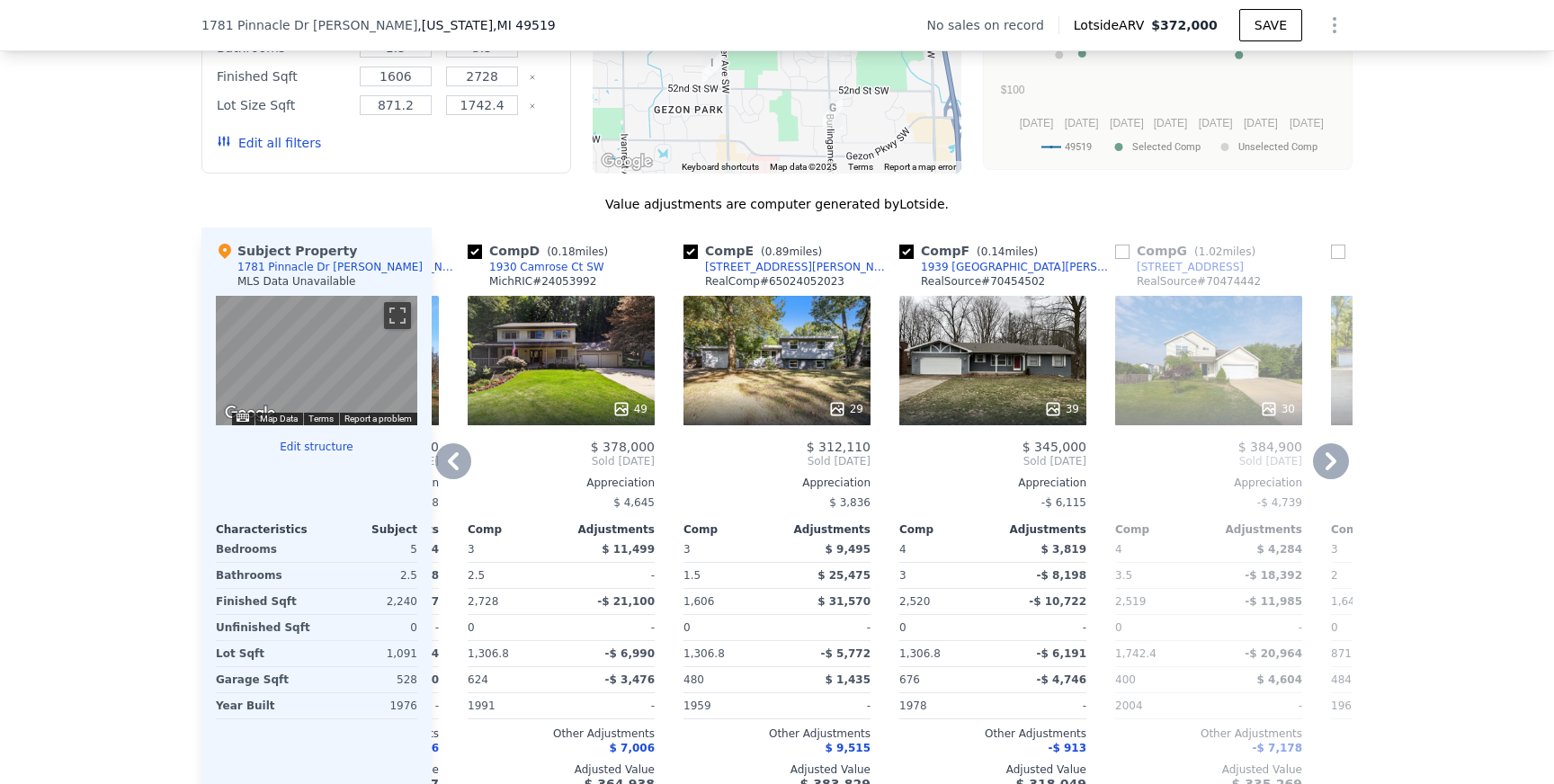
click at [449, 458] on icon at bounding box center [453, 462] width 36 height 36
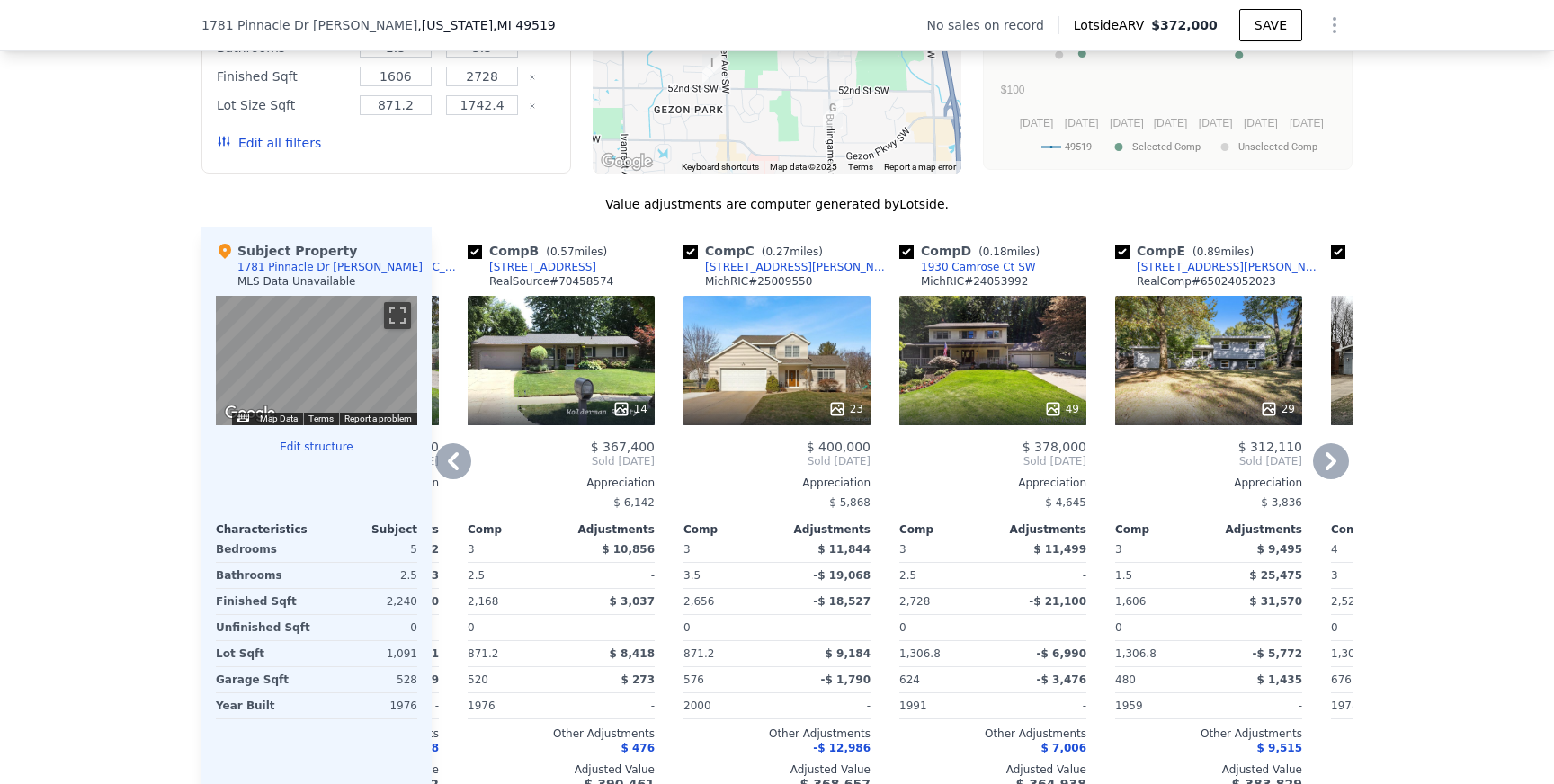
click at [449, 458] on icon at bounding box center [453, 462] width 36 height 36
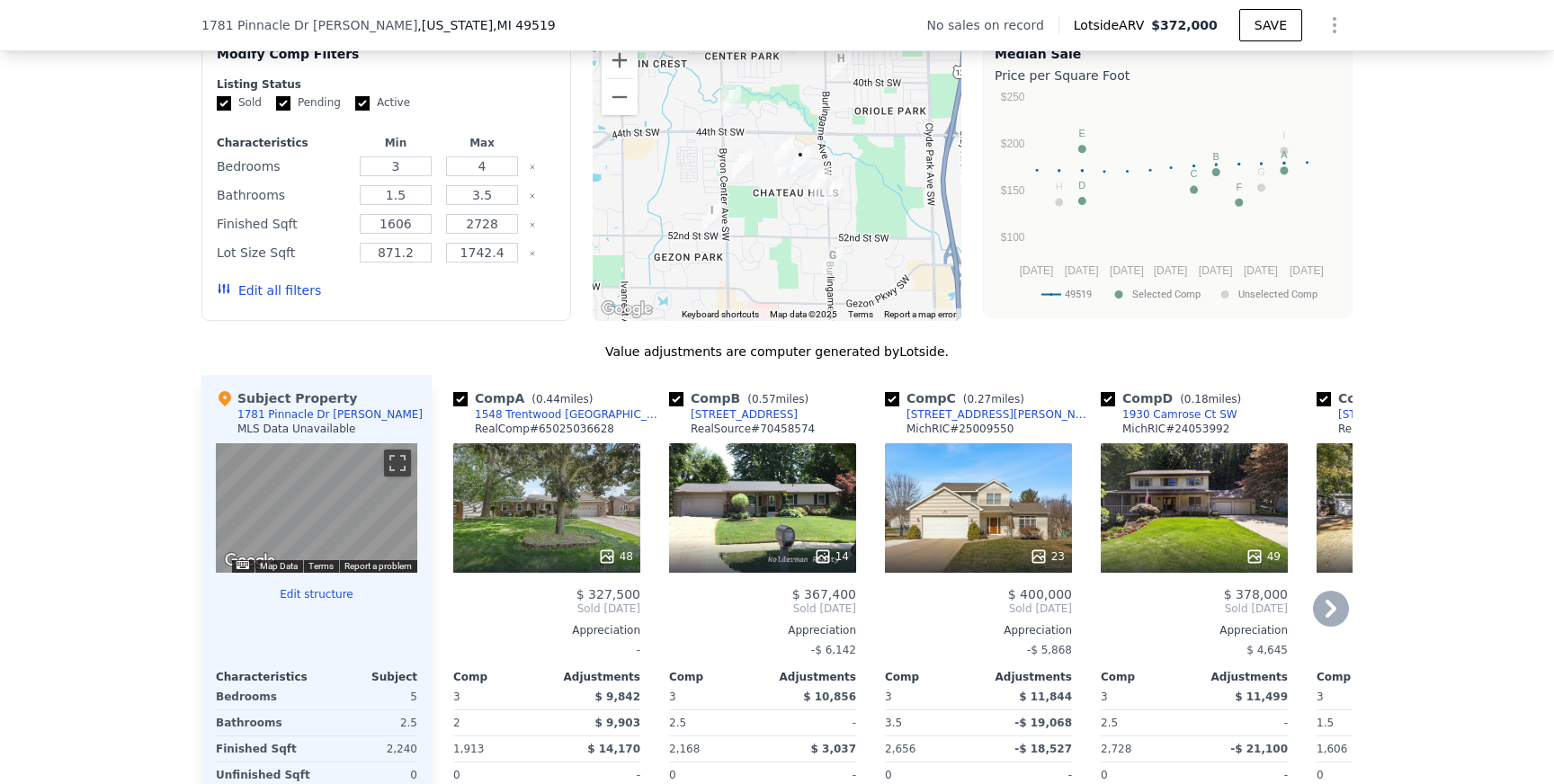
scroll to position [1274, 0]
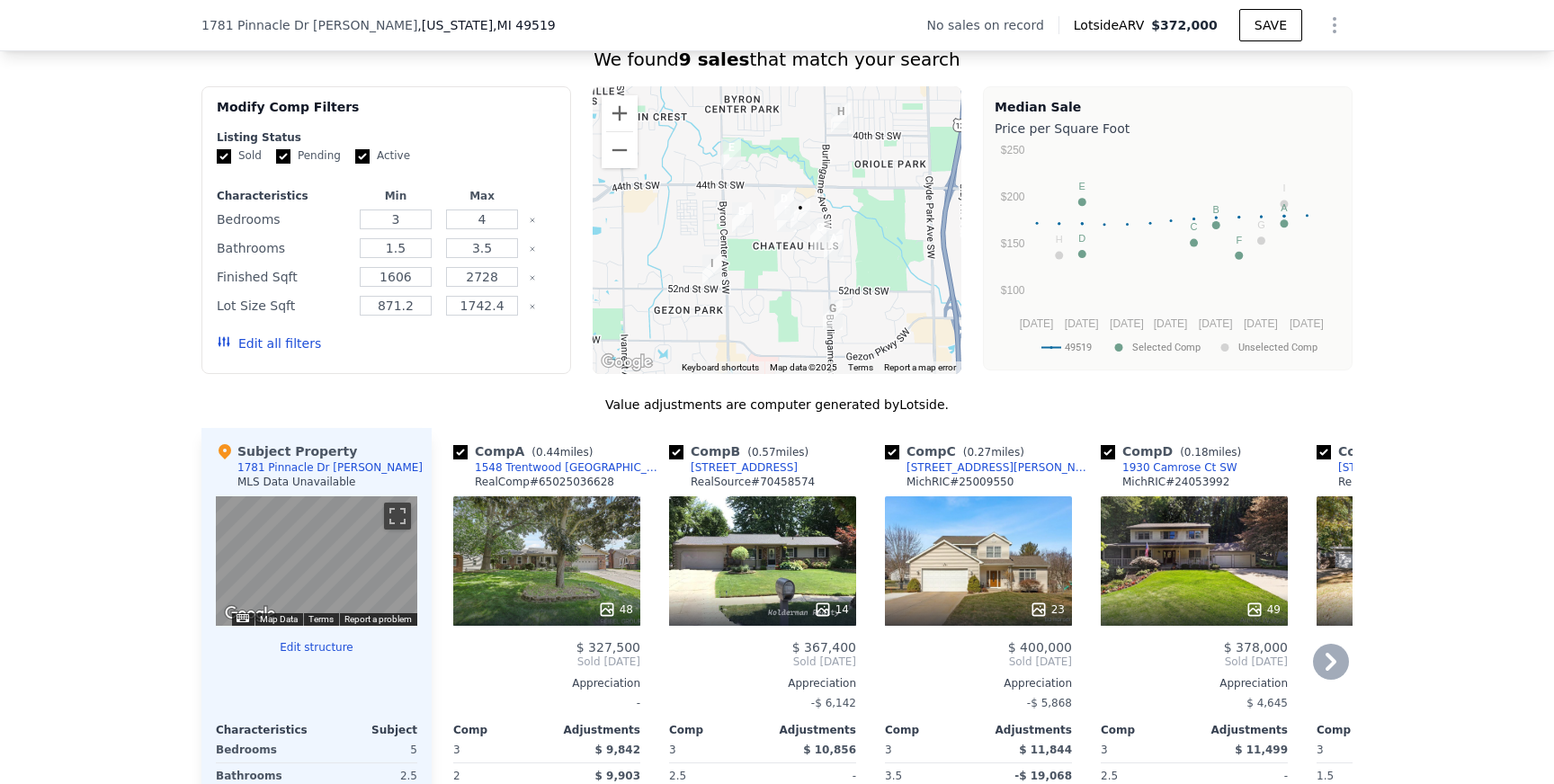
click at [1191, 557] on div "49" at bounding box center [1194, 560] width 187 height 129
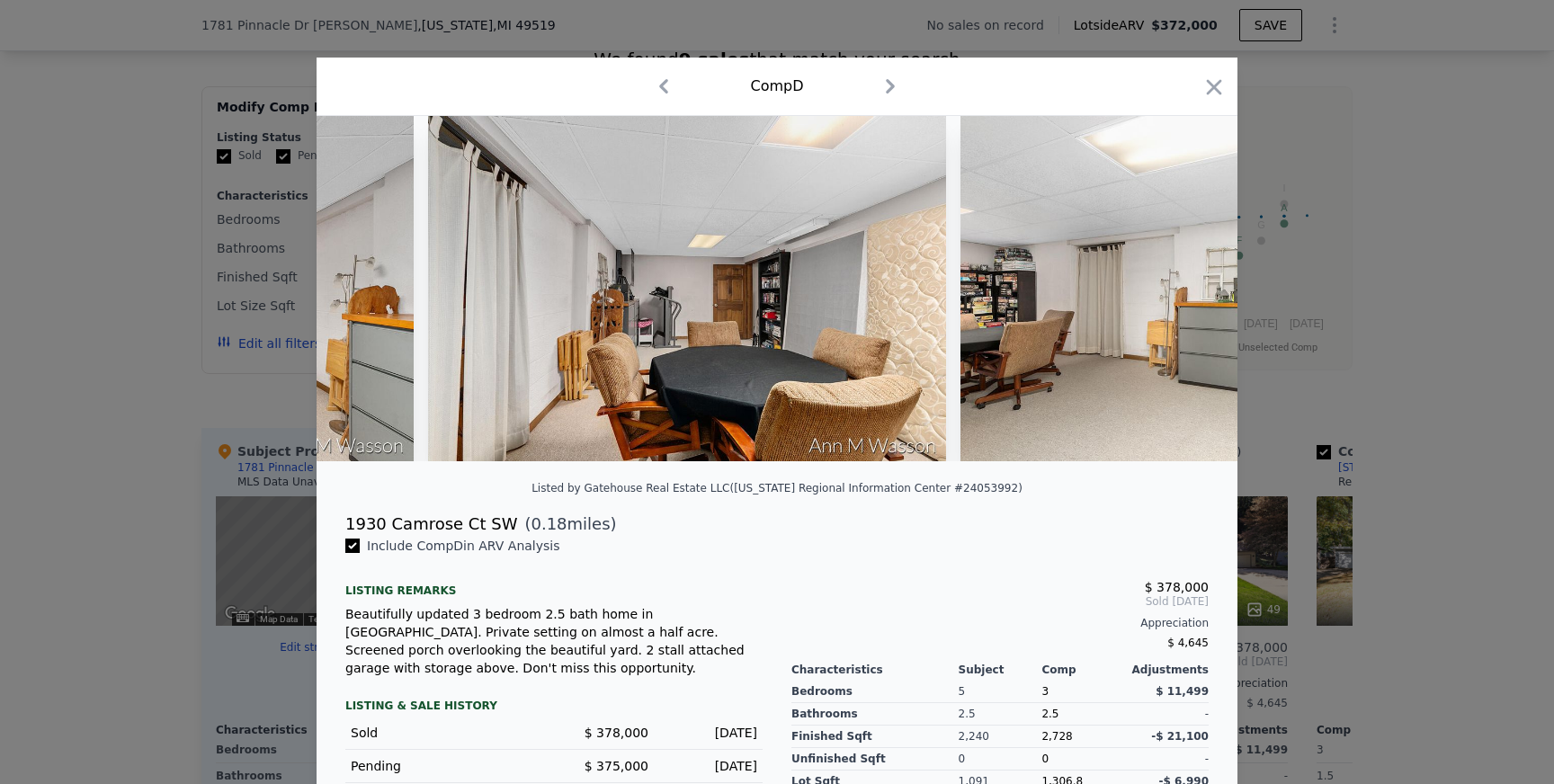
scroll to position [0, 14433]
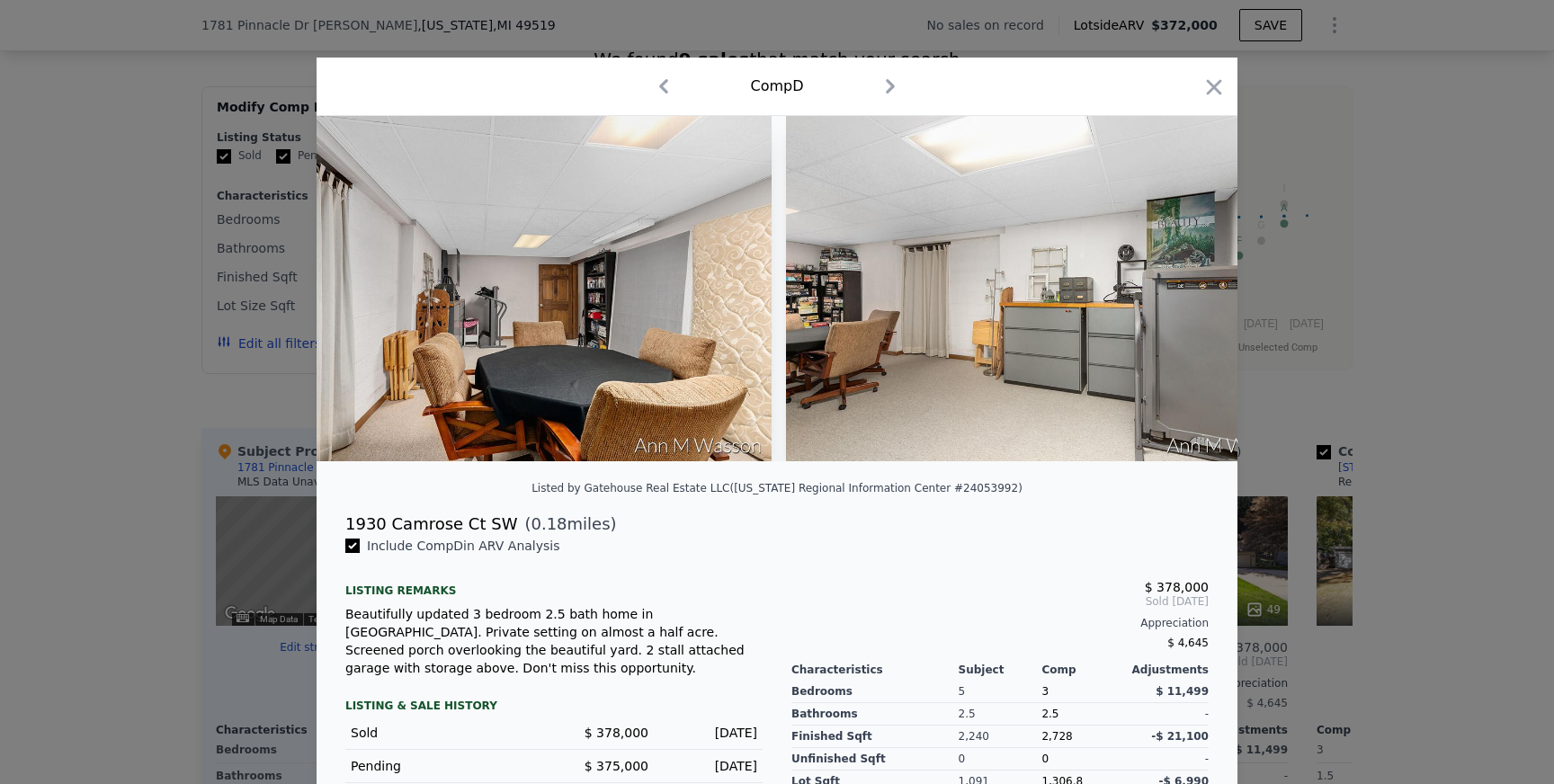
click at [1524, 358] on div at bounding box center [777, 392] width 1554 height 784
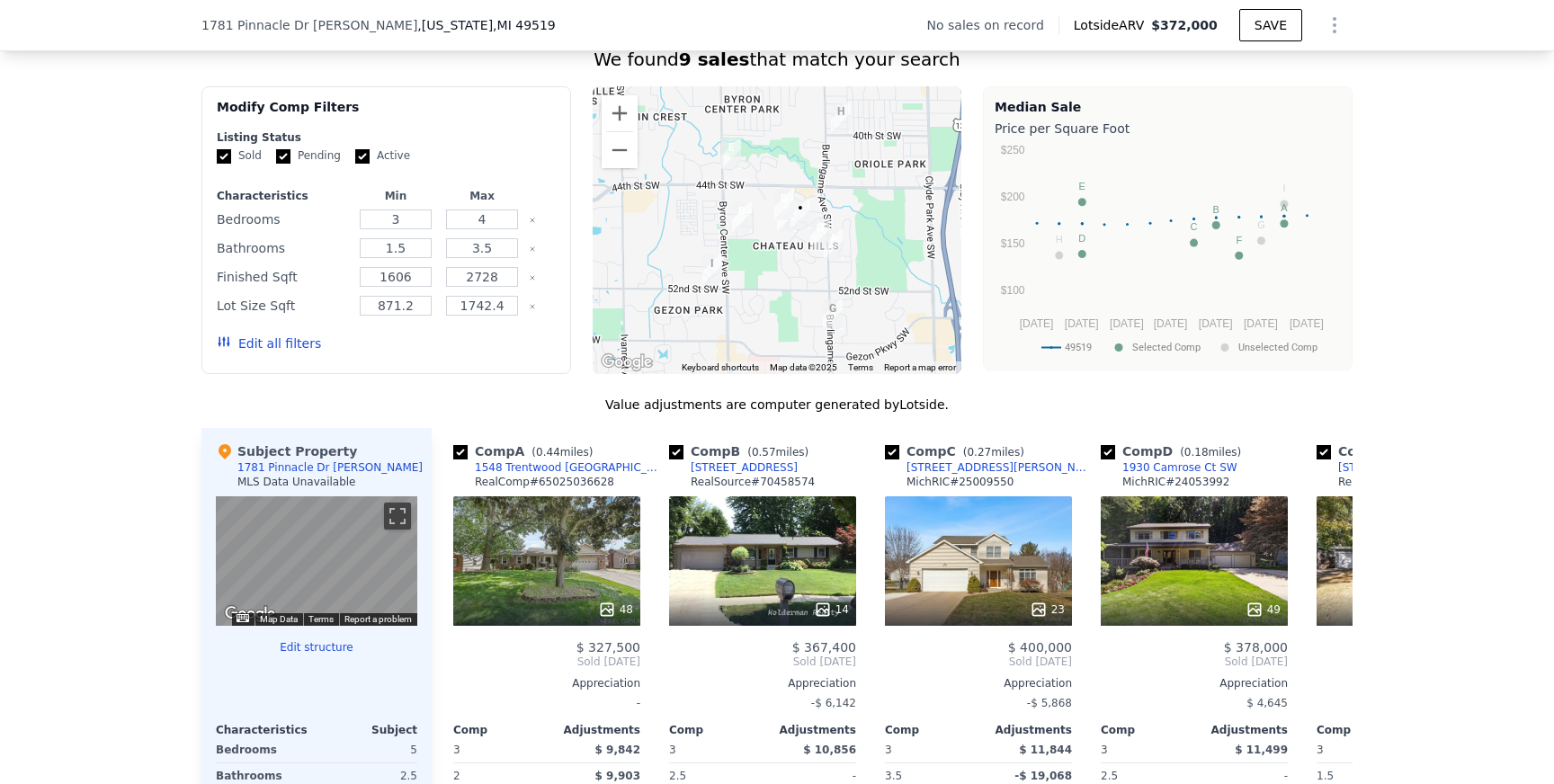
click at [787, 222] on img "1939 Chateau Dr SW" at bounding box center [787, 217] width 20 height 31
click at [780, 199] on img "1930 Camrose Ct SW" at bounding box center [784, 205] width 20 height 31
click at [822, 229] on img "1667 Whitewood Dr SW" at bounding box center [820, 234] width 20 height 31
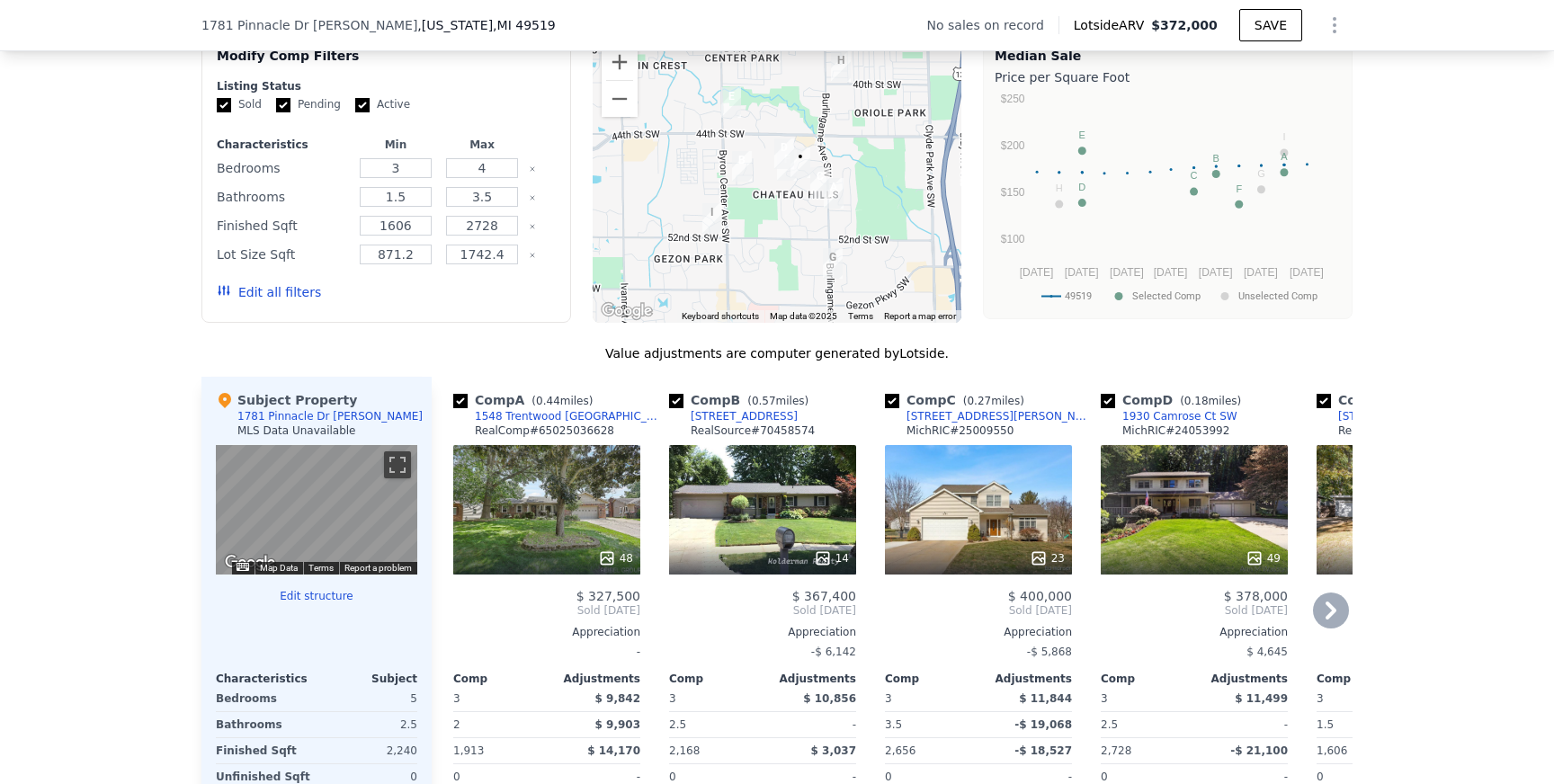
scroll to position [1347, 0]
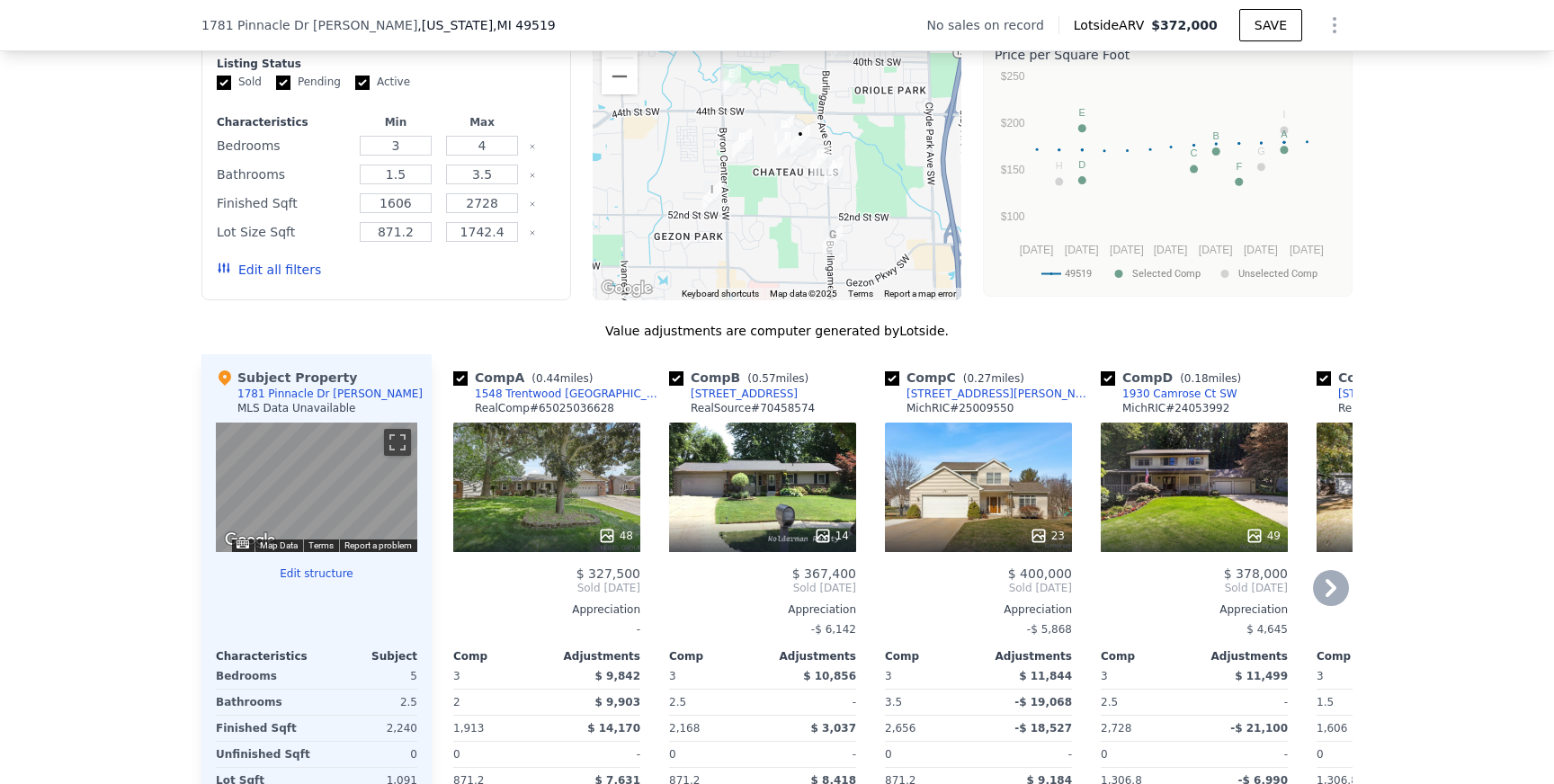
click at [1334, 591] on icon at bounding box center [1331, 588] width 36 height 36
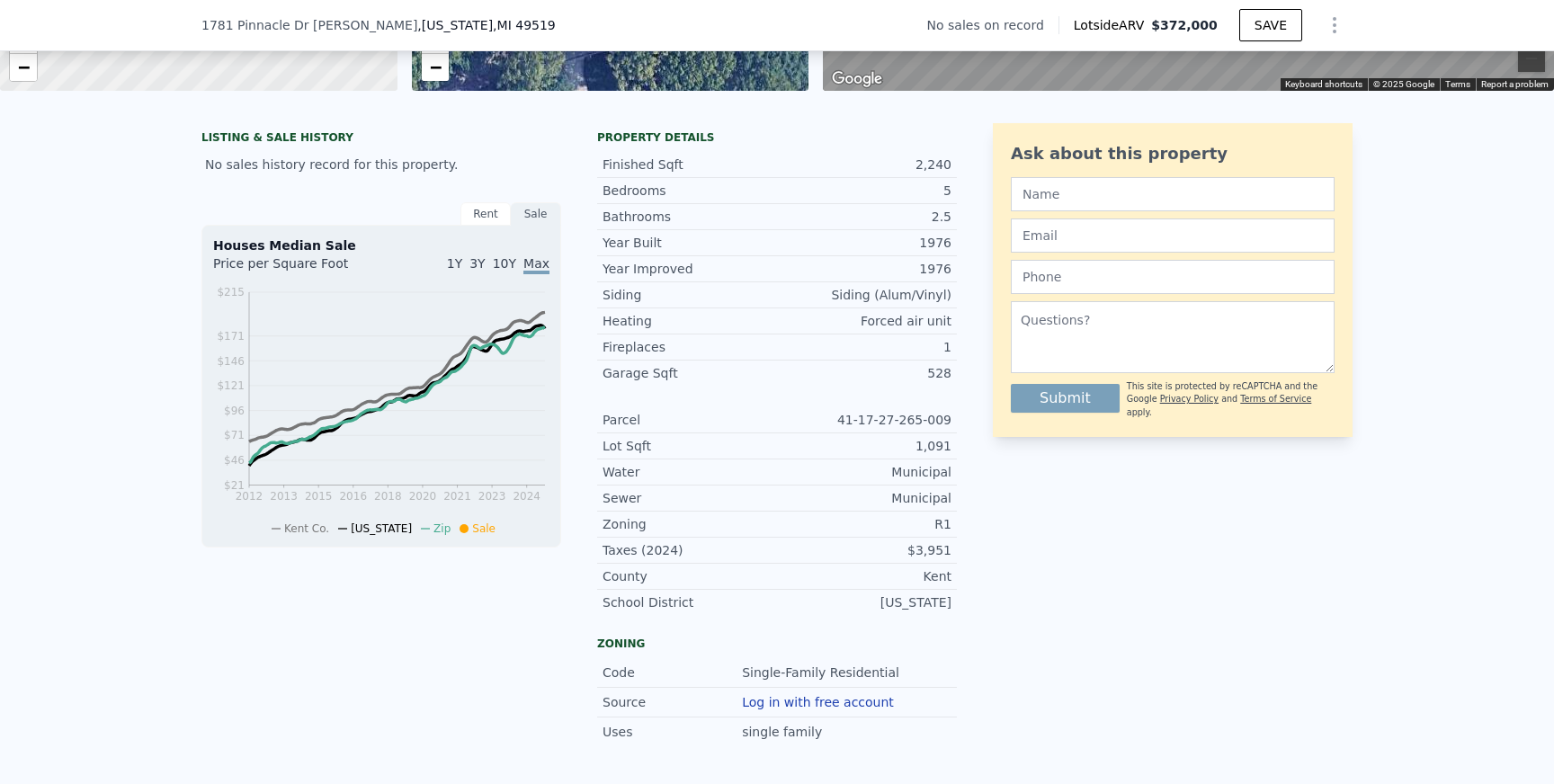
scroll to position [356, 0]
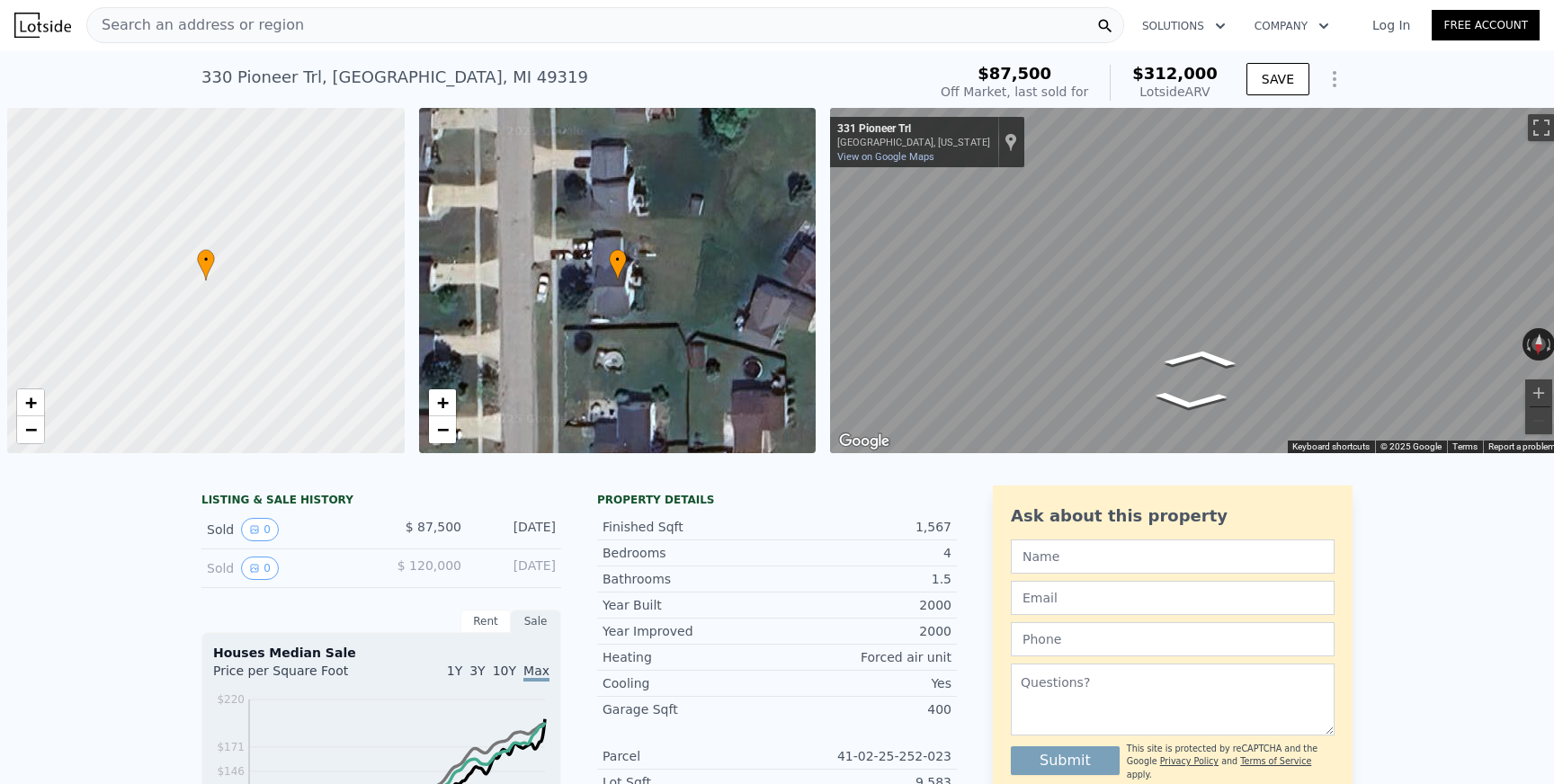
scroll to position [0, 8]
